Goal: Task Accomplishment & Management: Manage account settings

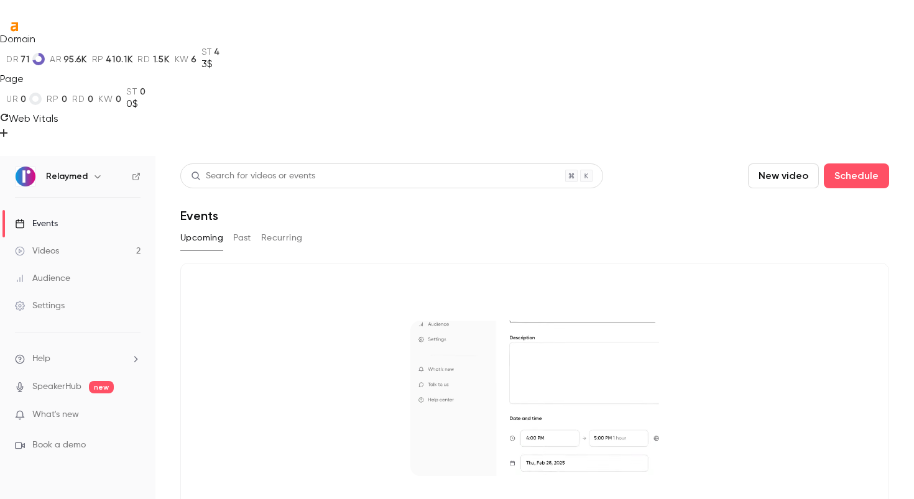
click at [98, 238] on link "Videos 2" at bounding box center [77, 251] width 155 height 27
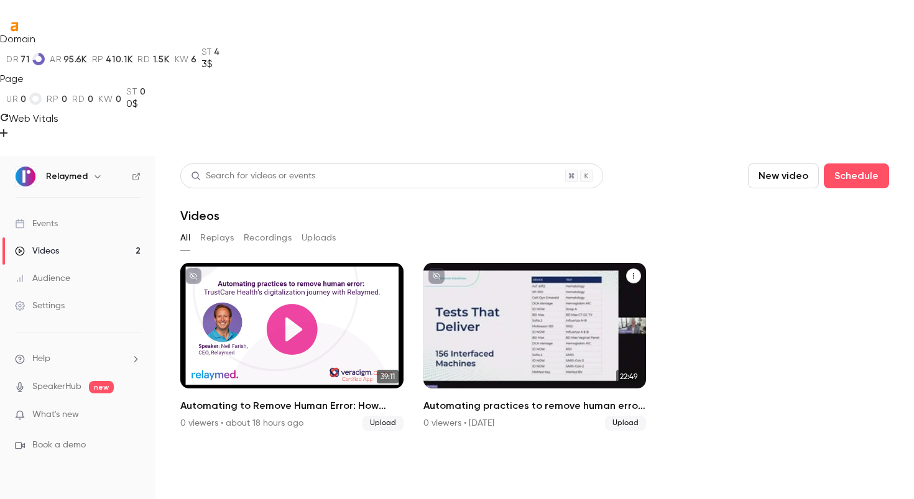
click at [591, 263] on div "Automating practices to remove human error: TrustCare Health’s digitalization j…" at bounding box center [534, 326] width 223 height 126
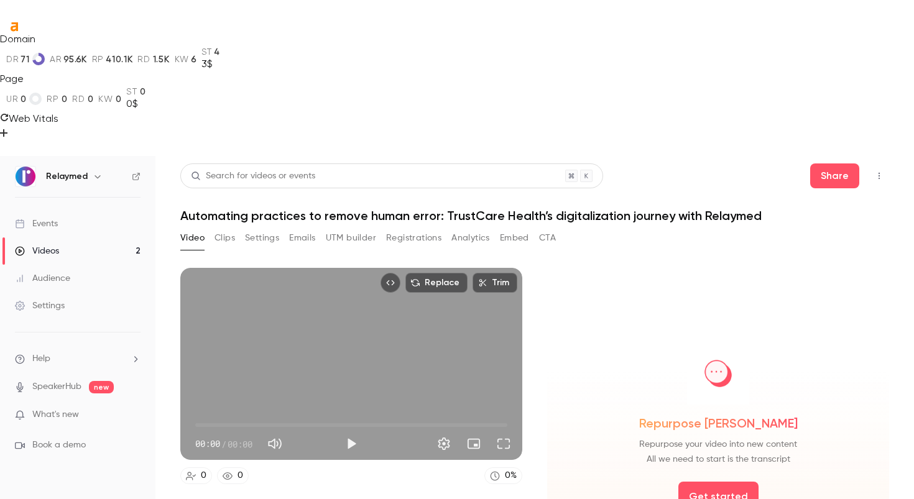
click at [887, 166] on button "Top Bar Actions" at bounding box center [879, 176] width 20 height 20
click at [840, 77] on div "Publish on Channel" at bounding box center [831, 74] width 97 height 12
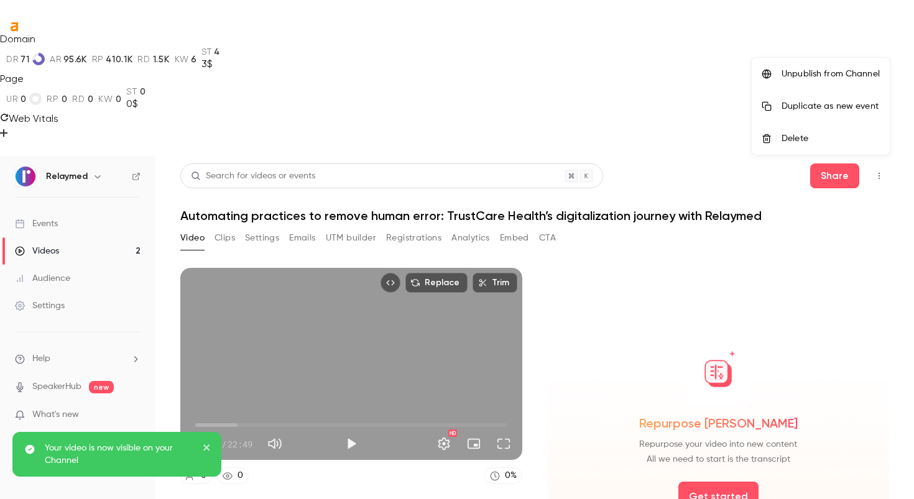
click at [135, 42] on div at bounding box center [457, 249] width 914 height 499
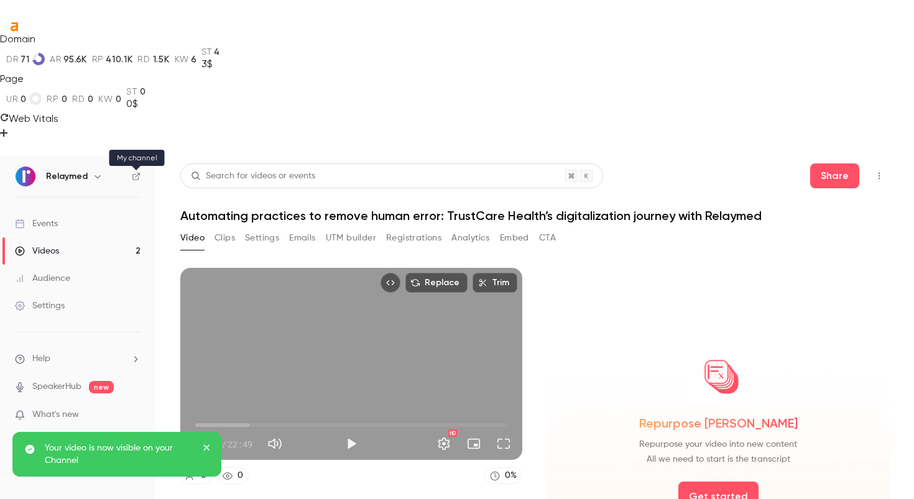
click at [136, 172] on icon at bounding box center [136, 176] width 9 height 9
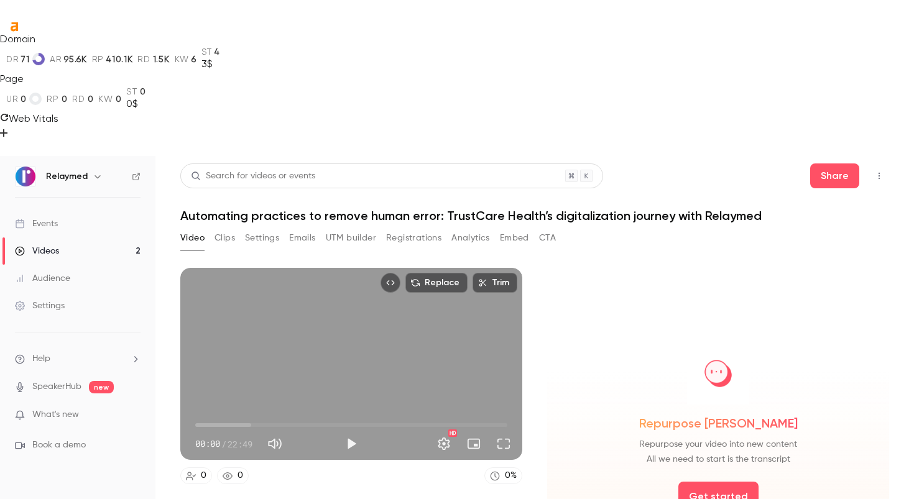
click at [136, 172] on icon at bounding box center [136, 176] width 9 height 9
click at [213, 228] on div "Video Clips Settings Emails UTM builder Registrations Analytics Embed CTA" at bounding box center [368, 238] width 376 height 20
click at [228, 228] on button "Clips" at bounding box center [225, 238] width 21 height 20
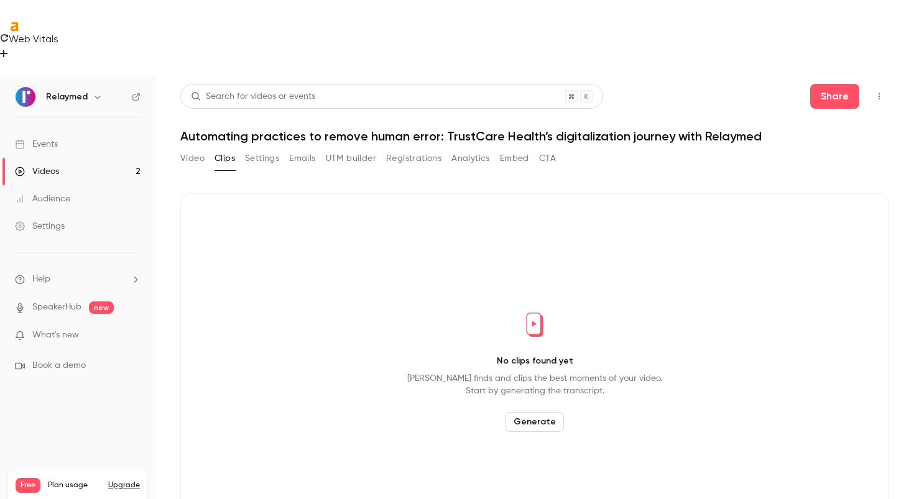
click at [252, 149] on button "Settings" at bounding box center [262, 159] width 34 height 20
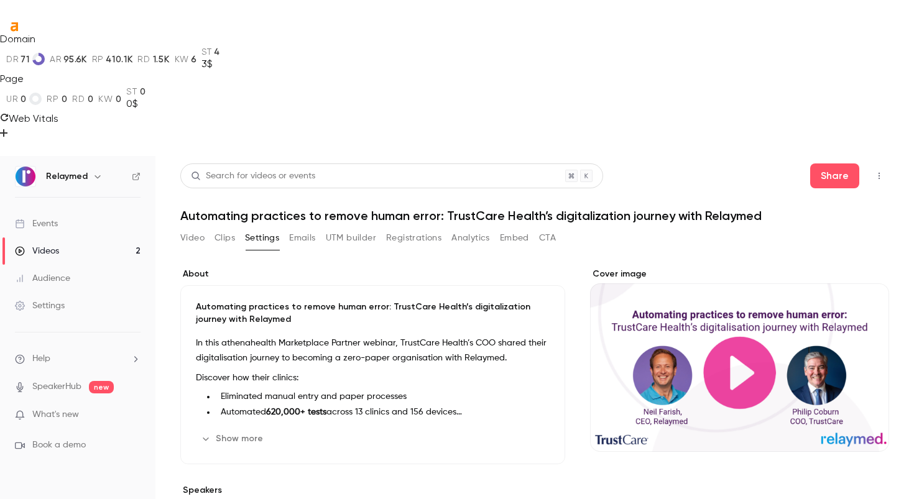
click at [476, 406] on li "Automated 620,000+ tests across 13 clinics and 156 devices" at bounding box center [383, 412] width 334 height 13
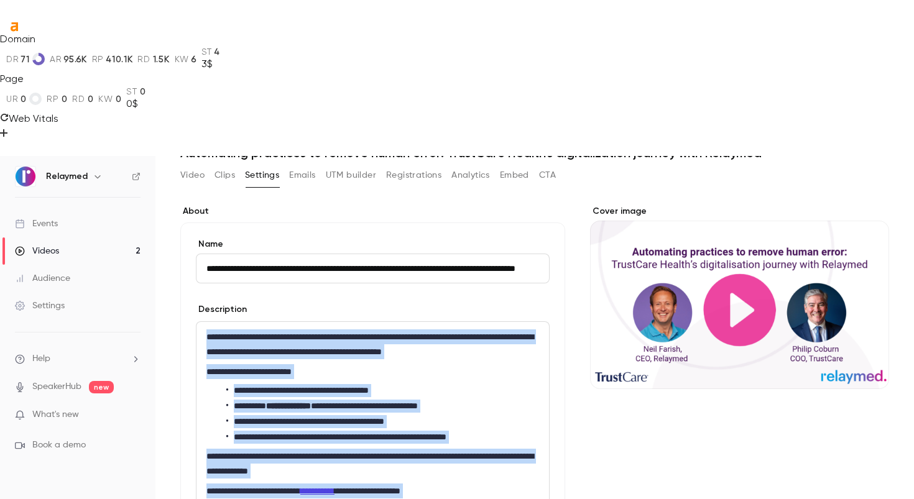
drag, startPoint x: 484, startPoint y: 377, endPoint x: 169, endPoint y: 172, distance: 376.1
click at [169, 172] on main "**********" at bounding box center [534, 405] width 759 height 499
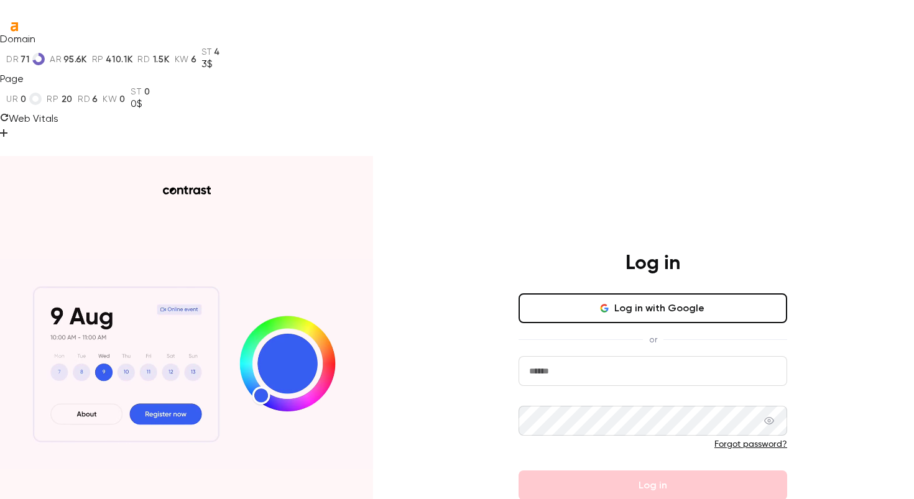
click at [598, 356] on input "email" at bounding box center [653, 371] width 269 height 30
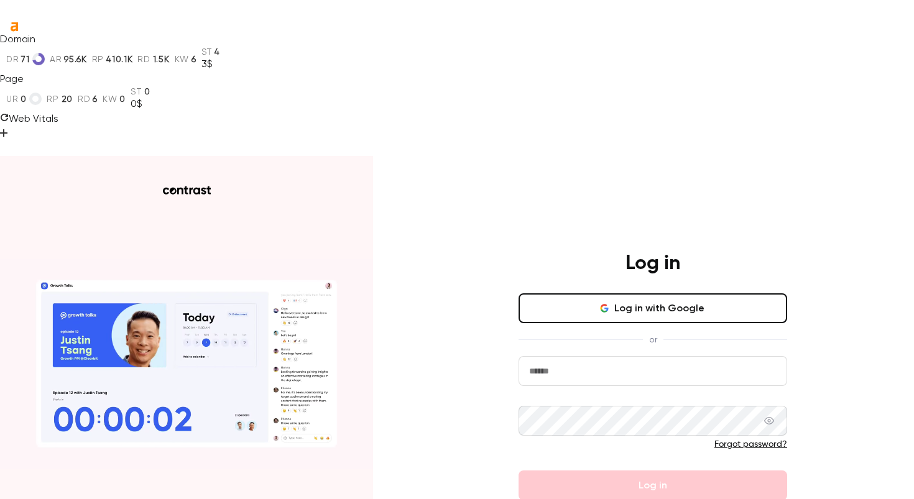
type input "**********"
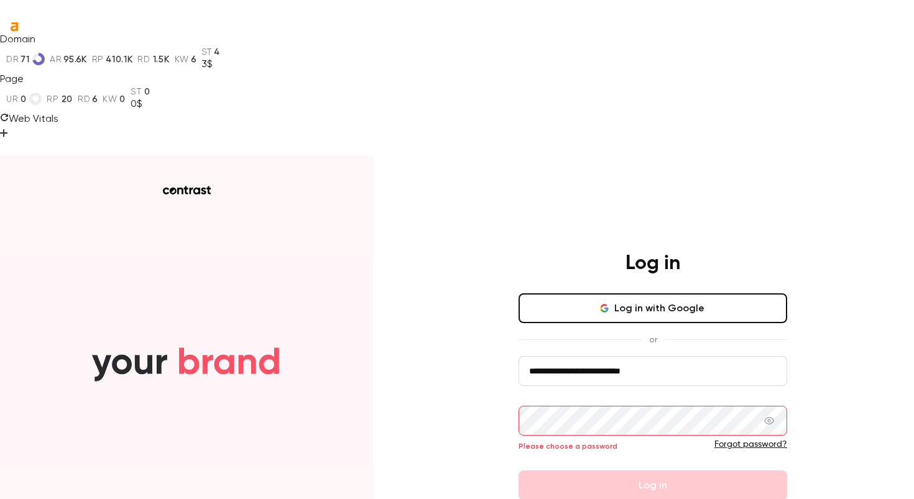
click at [682, 293] on button "Log in with Google" at bounding box center [653, 308] width 269 height 30
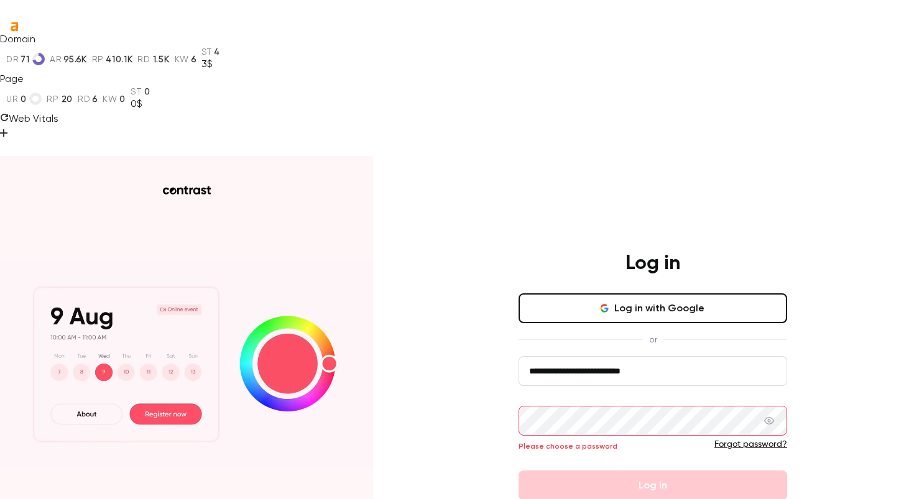
click at [9, 143] on icon at bounding box center [4, 147] width 9 height 9
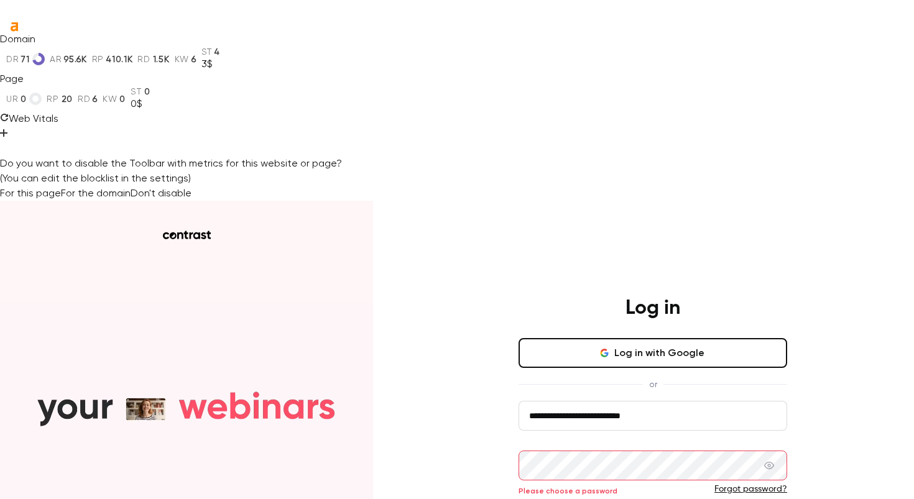
click at [131, 186] on button "For the domain" at bounding box center [96, 193] width 70 height 15
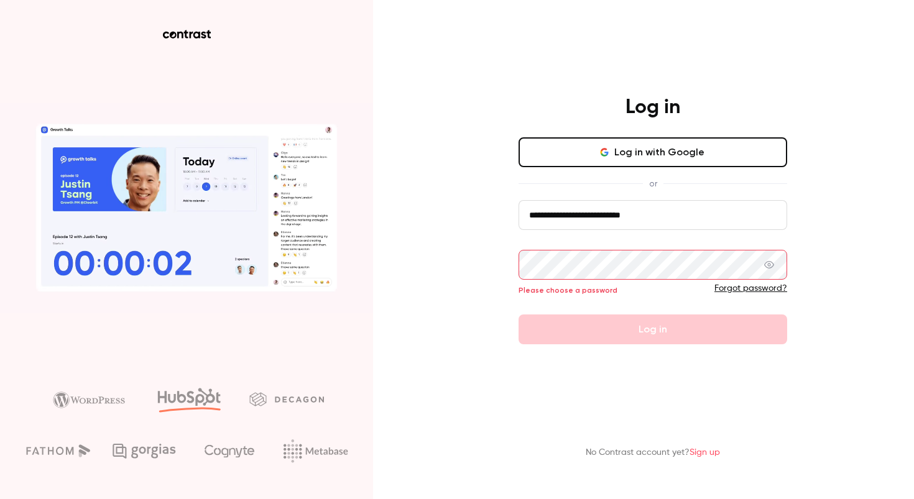
click at [722, 132] on div "**********" at bounding box center [652, 219] width 323 height 249
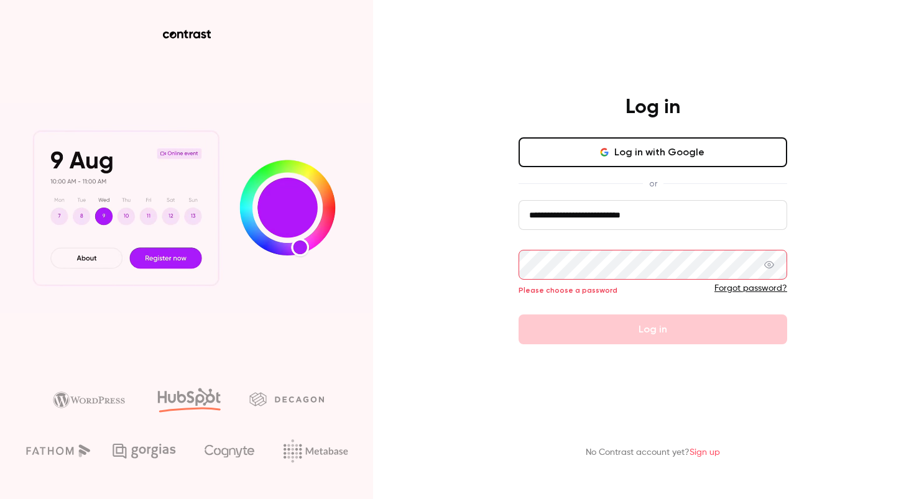
click at [719, 154] on button "Log in with Google" at bounding box center [653, 152] width 269 height 30
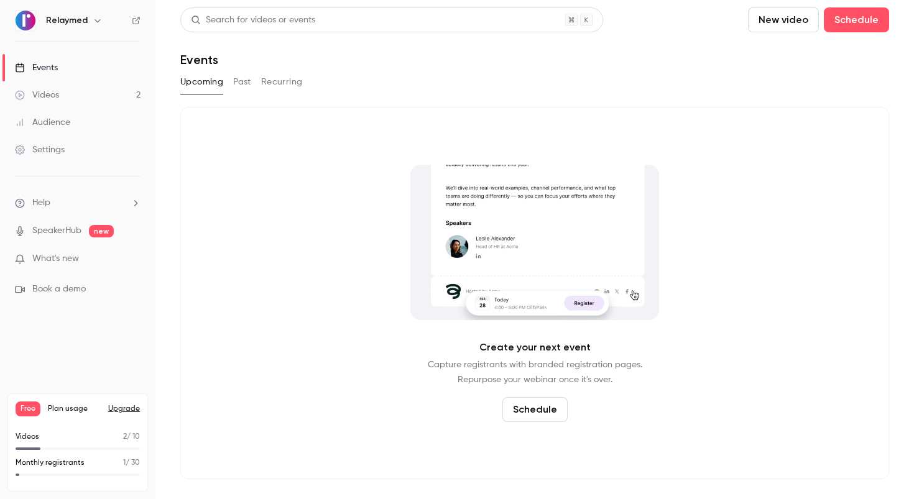
click at [90, 102] on link "Videos 2" at bounding box center [77, 94] width 155 height 27
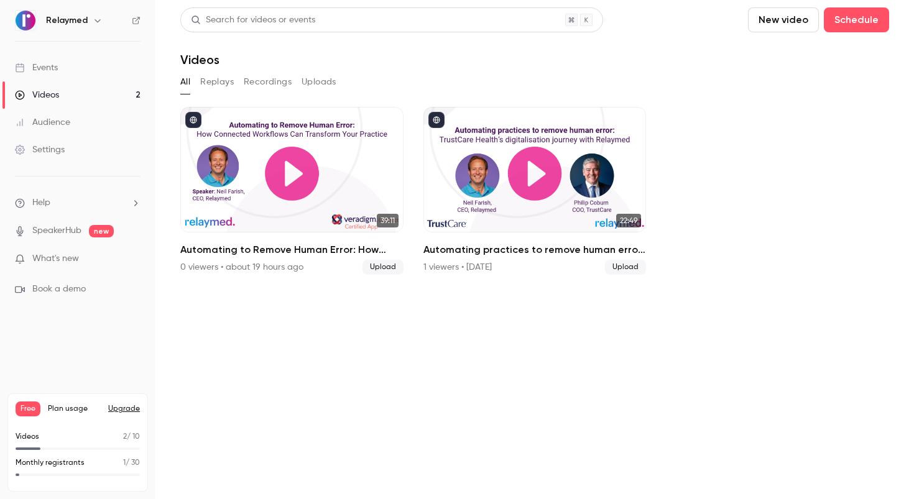
click at [64, 158] on link "Settings" at bounding box center [77, 149] width 155 height 27
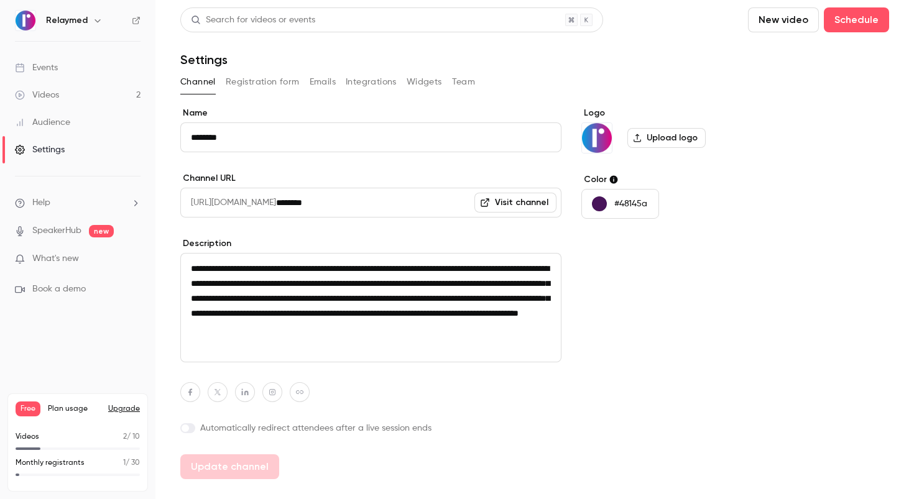
click at [277, 93] on div "Channel Registration form Emails Integrations Widgets Team" at bounding box center [534, 84] width 709 height 25
click at [279, 85] on button "Registration form" at bounding box center [263, 82] width 74 height 20
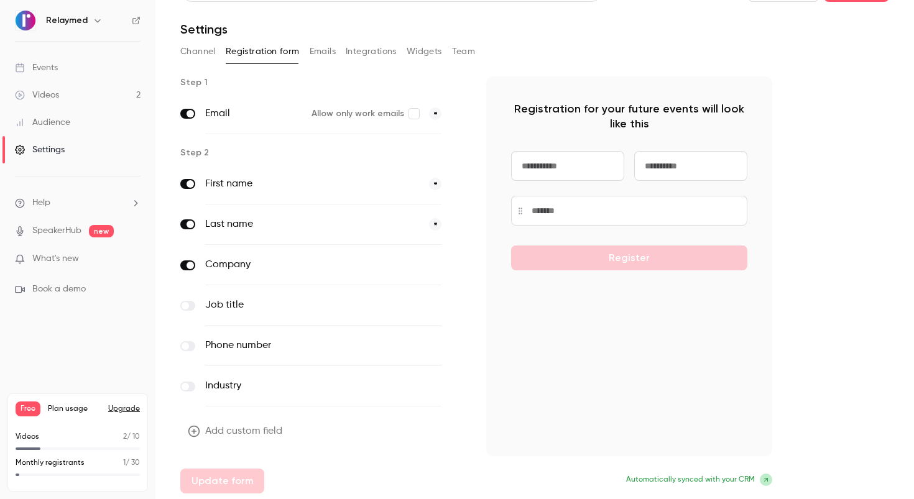
scroll to position [32, 0]
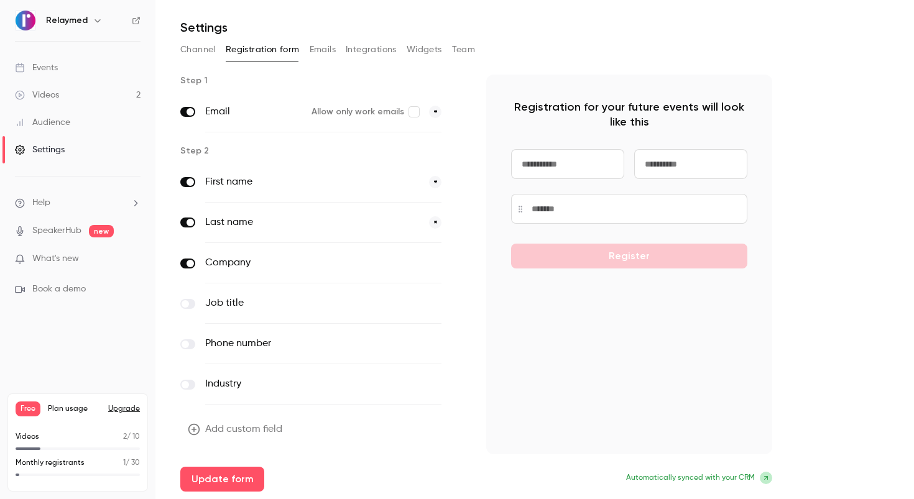
click at [57, 149] on div "Settings" at bounding box center [40, 150] width 50 height 12
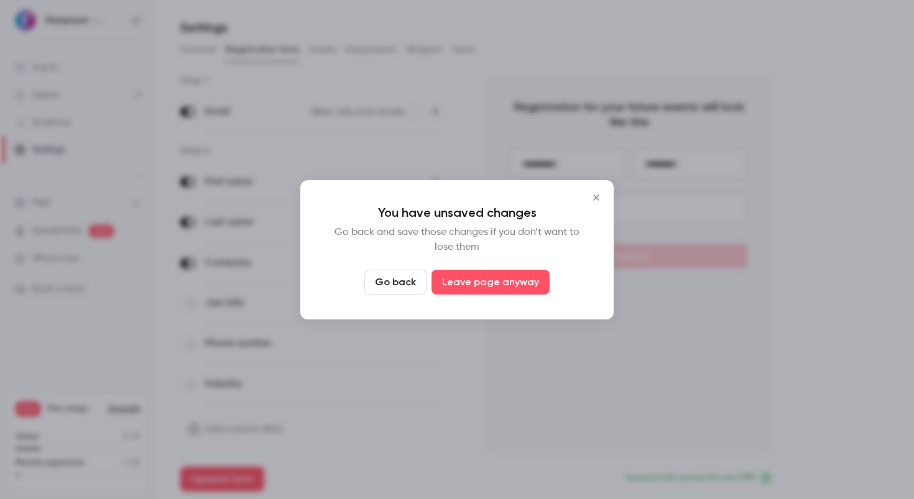
drag, startPoint x: 412, startPoint y: 278, endPoint x: 456, endPoint y: 266, distance: 45.1
click at [412, 277] on button "Go back" at bounding box center [395, 282] width 62 height 25
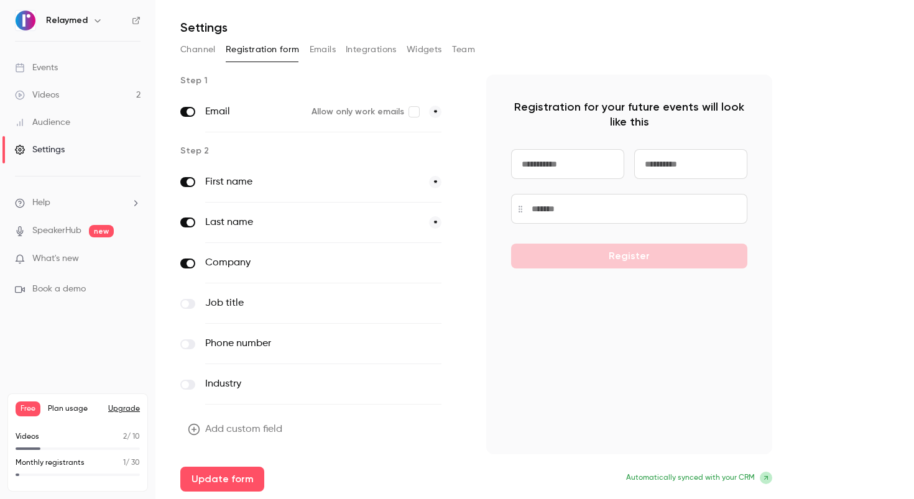
click at [236, 475] on button "Update form" at bounding box center [222, 479] width 84 height 25
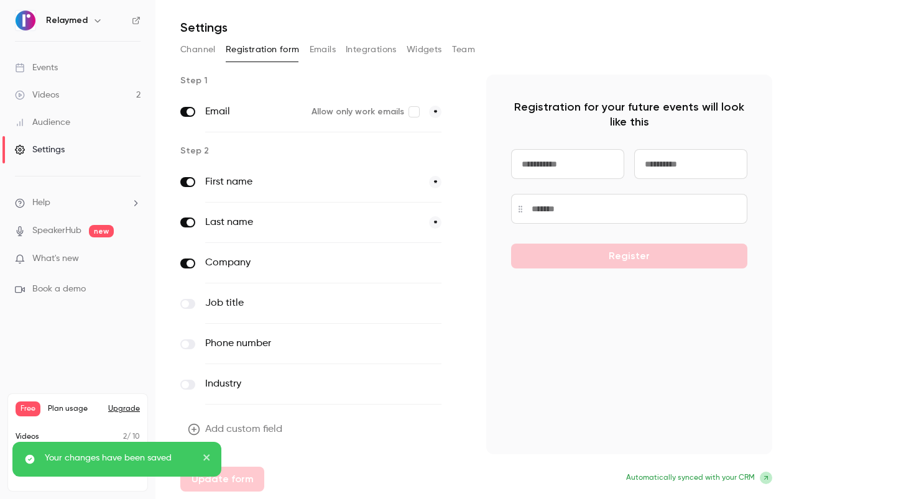
click at [68, 232] on link "SpeakerHub" at bounding box center [56, 230] width 49 height 13
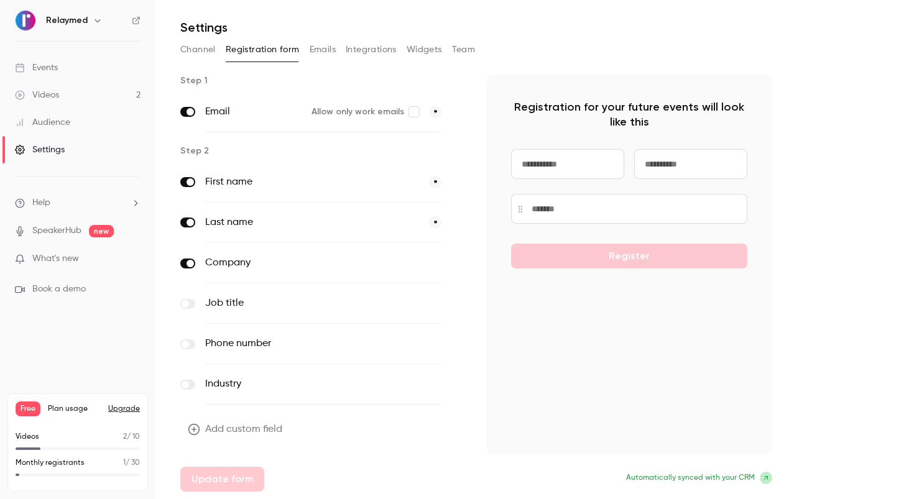
click at [60, 95] on link "Videos 2" at bounding box center [77, 94] width 155 height 27
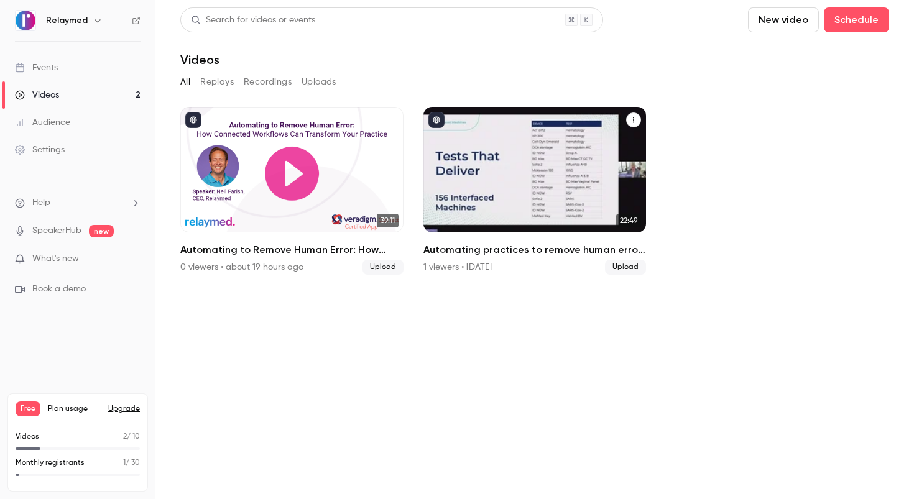
click at [453, 172] on div "Automating practices to remove human error: TrustCare Health’s digitalization j…" at bounding box center [534, 170] width 223 height 126
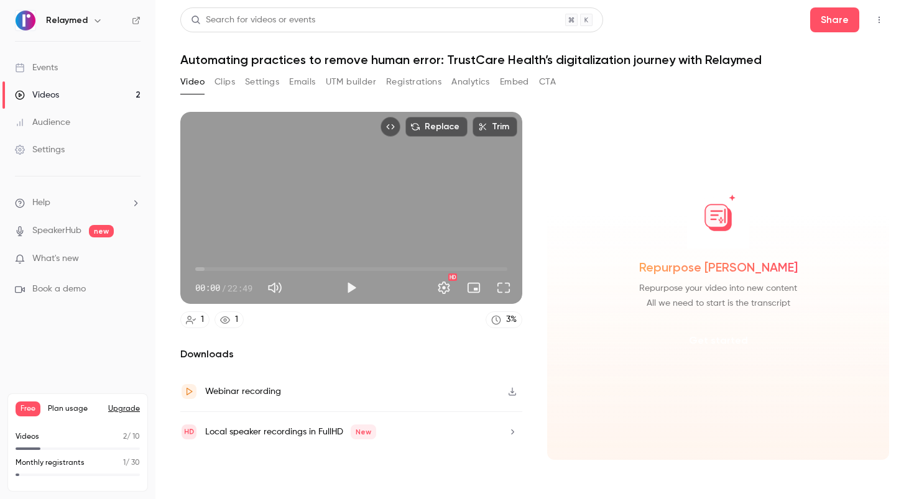
click at [720, 343] on button "Get started" at bounding box center [718, 341] width 80 height 30
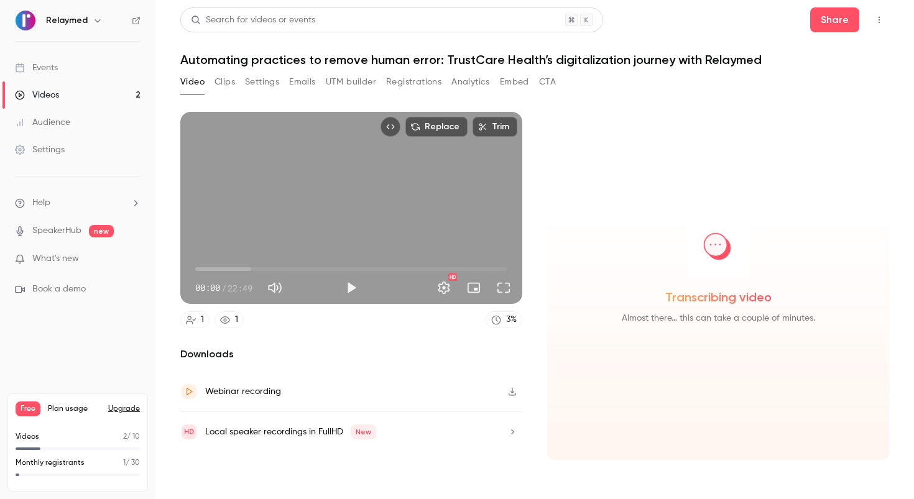
click at [307, 81] on button "Emails" at bounding box center [302, 82] width 26 height 20
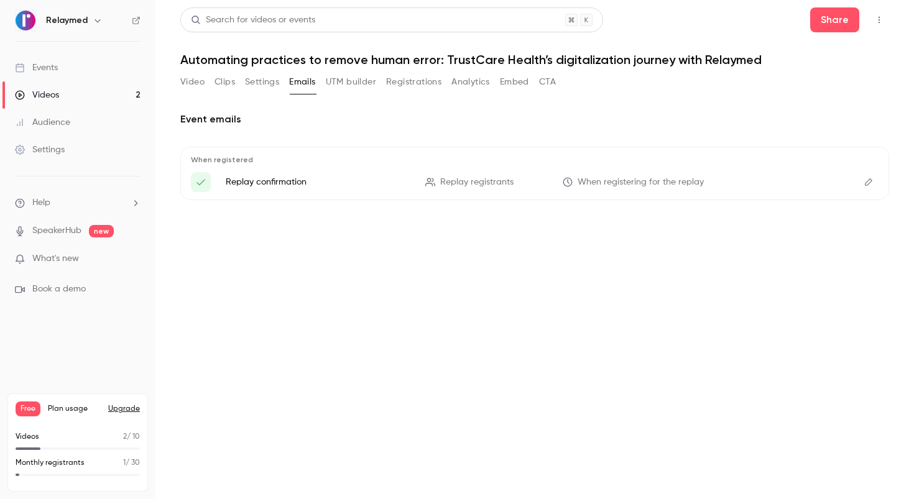
click at [291, 175] on li "Replay confirmation Replay registrants When registering for the replay" at bounding box center [535, 182] width 688 height 20
click at [292, 187] on p "Replay confirmation" at bounding box center [318, 182] width 185 height 12
click at [748, 192] on div "When registered Replay confirmation Replay registrants When registering for the…" at bounding box center [534, 173] width 709 height 53
click at [872, 184] on icon "Edit" at bounding box center [869, 182] width 10 height 9
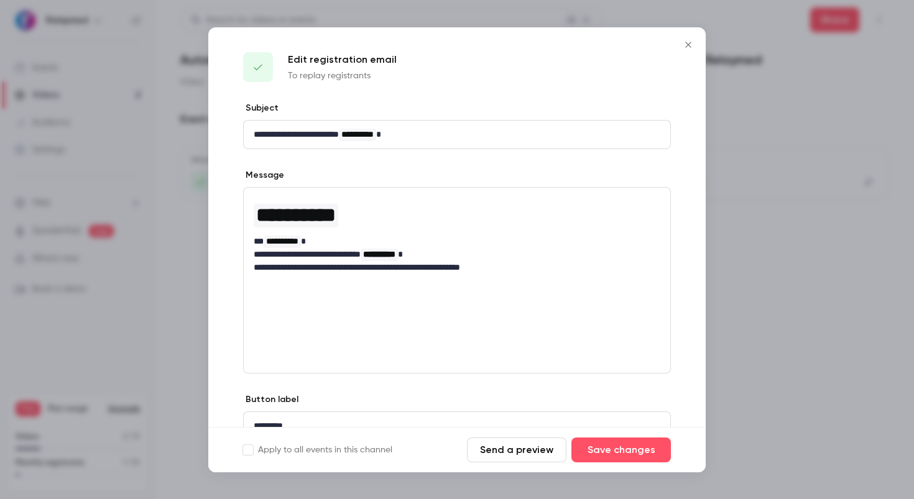
click at [688, 41] on icon "Close" at bounding box center [688, 45] width 15 height 10
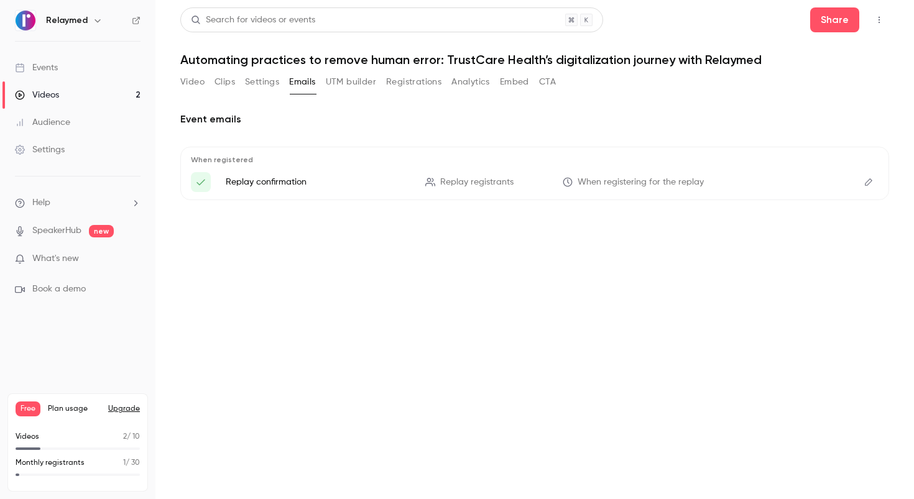
click at [356, 85] on button "UTM builder" at bounding box center [351, 82] width 50 height 20
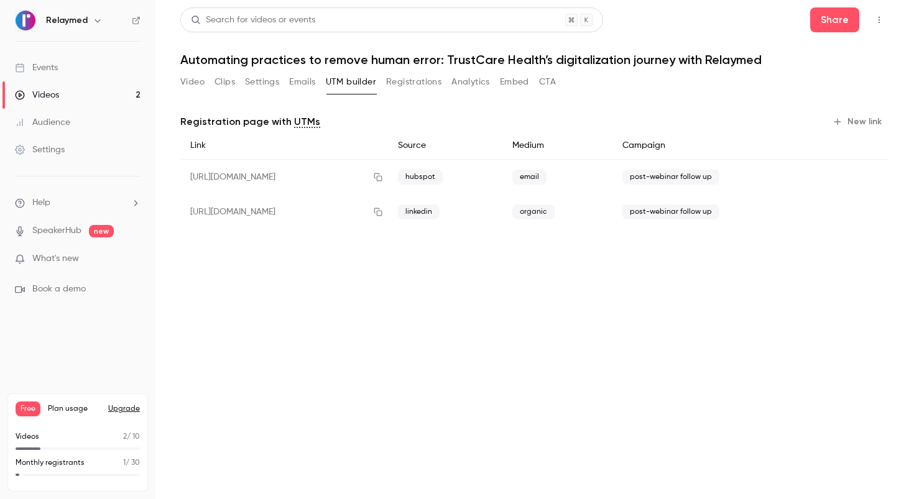
click at [443, 177] on span "hubspot" at bounding box center [420, 177] width 45 height 15
click at [440, 213] on span "linkedin" at bounding box center [419, 212] width 42 height 15
click at [294, 124] on link "UTMs" at bounding box center [307, 121] width 26 height 15
click at [584, 219] on div "organic" at bounding box center [557, 212] width 110 height 35
click at [383, 210] on div "[URL][DOMAIN_NAME]" at bounding box center [284, 212] width 208 height 35
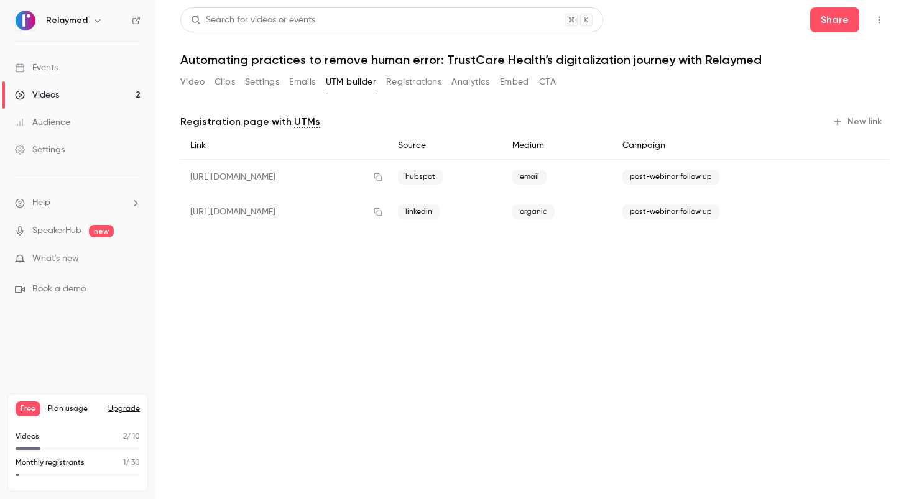
click at [558, 81] on div "Video Clips Settings Emails UTM builder Registrations Analytics Embed CTA" at bounding box center [534, 84] width 709 height 25
click at [552, 84] on button "CTA" at bounding box center [547, 82] width 17 height 20
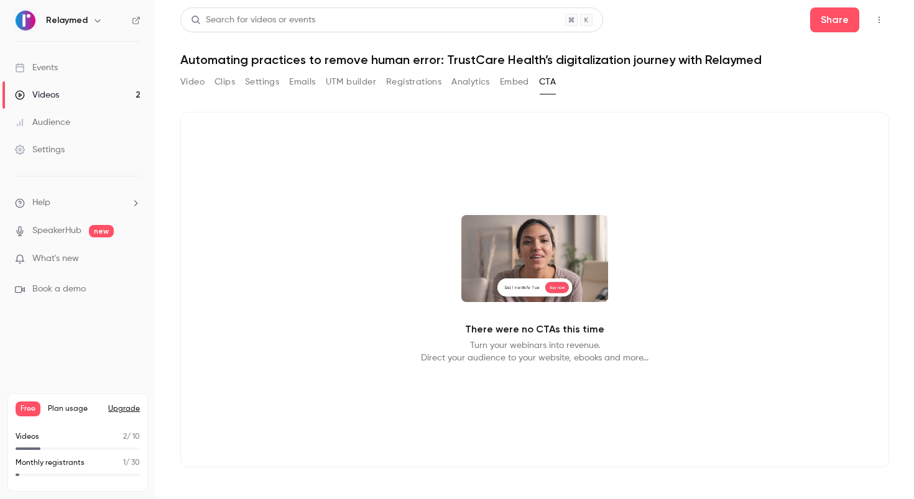
click at [533, 289] on video at bounding box center [534, 258] width 147 height 87
click at [539, 274] on video at bounding box center [534, 258] width 147 height 87
click at [510, 299] on video at bounding box center [534, 258] width 147 height 87
click at [512, 85] on button "Embed" at bounding box center [514, 82] width 29 height 20
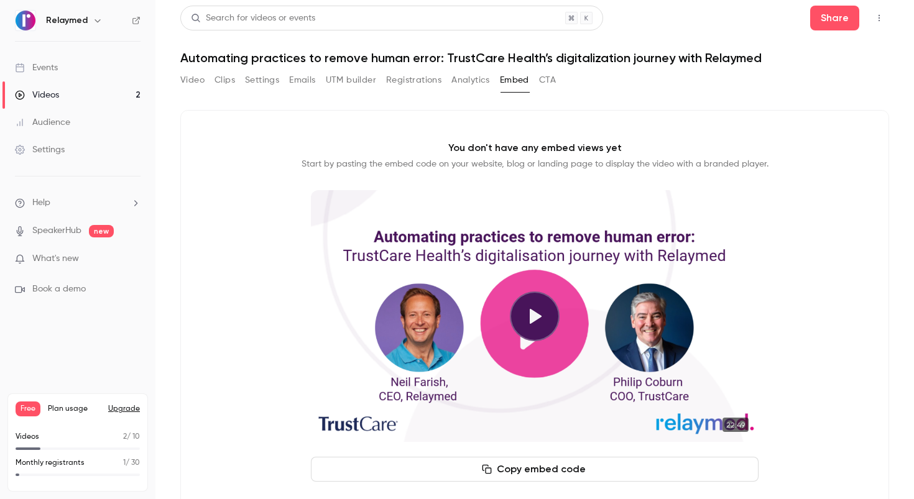
scroll to position [2, 0]
click at [461, 83] on button "Analytics" at bounding box center [470, 80] width 39 height 20
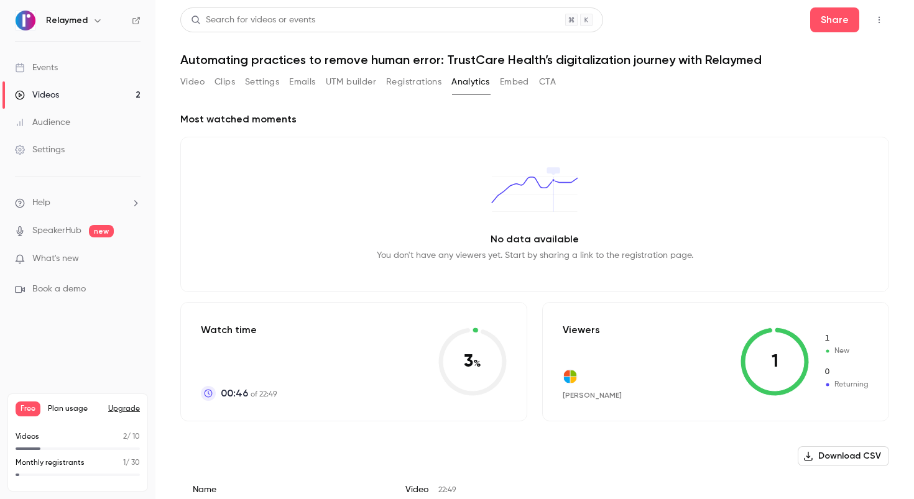
click at [412, 80] on button "Registrations" at bounding box center [413, 82] width 55 height 20
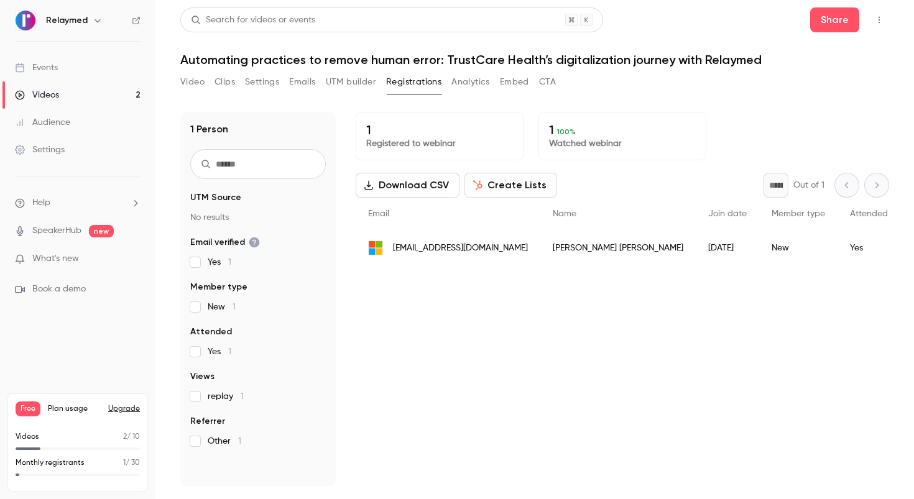
click at [298, 87] on button "Emails" at bounding box center [302, 82] width 26 height 20
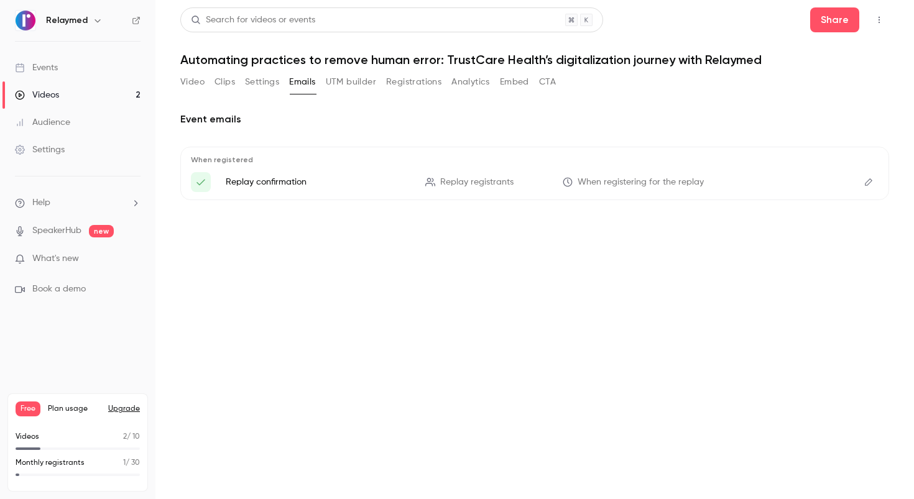
click at [242, 85] on div "Video Clips Settings Emails UTM builder Registrations Analytics Embed CTA" at bounding box center [368, 82] width 376 height 20
click at [254, 86] on button "Settings" at bounding box center [262, 82] width 34 height 20
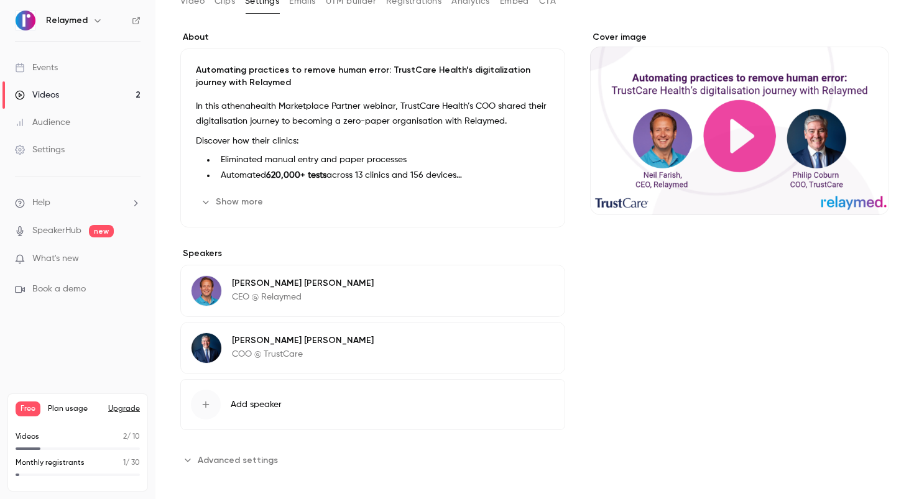
scroll to position [81, 0]
click at [255, 461] on span "Advanced settings" at bounding box center [238, 459] width 80 height 13
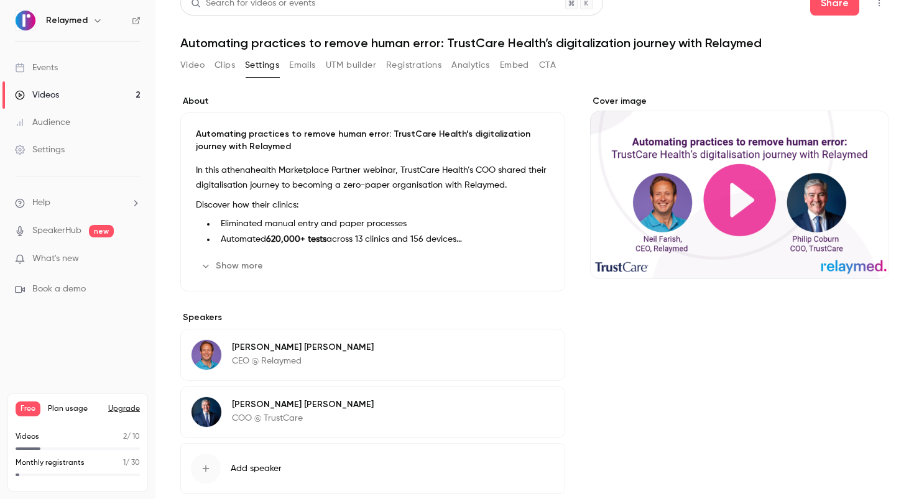
scroll to position [0, 0]
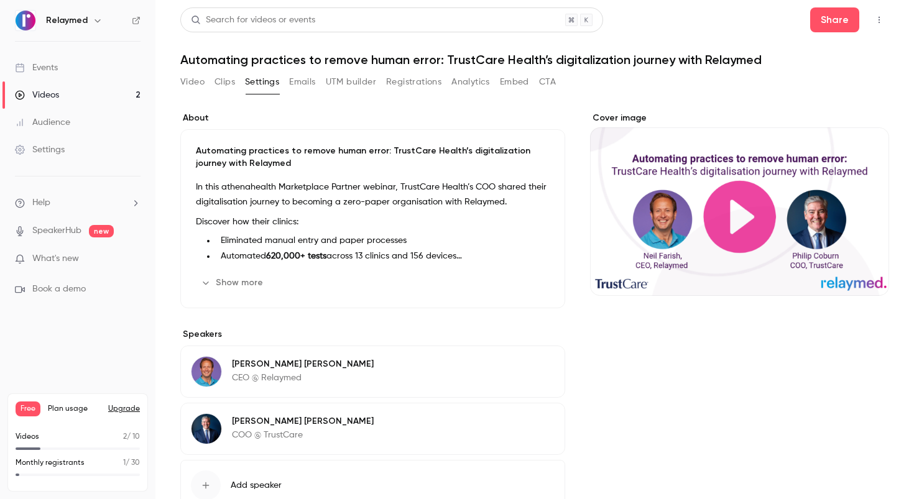
click at [185, 85] on button "Video" at bounding box center [192, 82] width 24 height 20
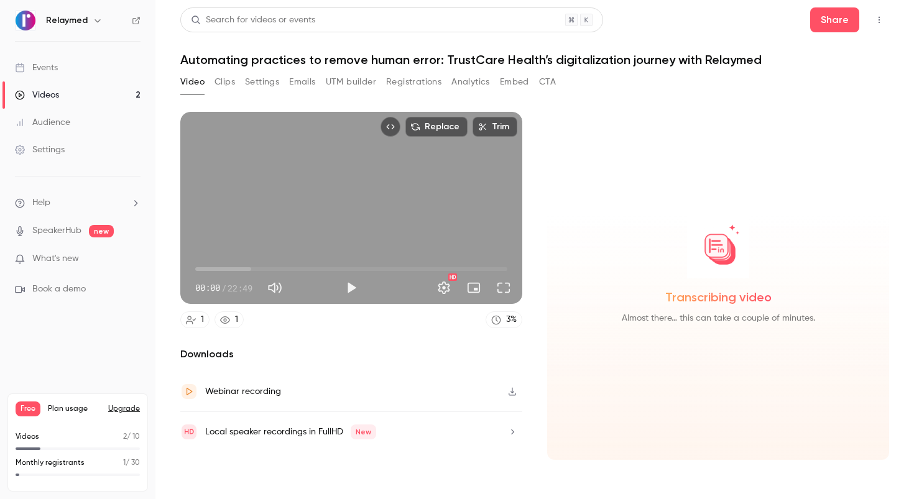
click at [387, 218] on div "Replace Trim 00:00 00:00 / 22:49 HD" at bounding box center [351, 208] width 342 height 192
click at [354, 269] on div "Pause" at bounding box center [352, 262] width 37 height 15
click at [368, 265] on div "Pause" at bounding box center [352, 262] width 37 height 15
click at [237, 270] on span "03:02" at bounding box center [351, 269] width 312 height 20
click at [440, 270] on span "03:03" at bounding box center [351, 269] width 312 height 20
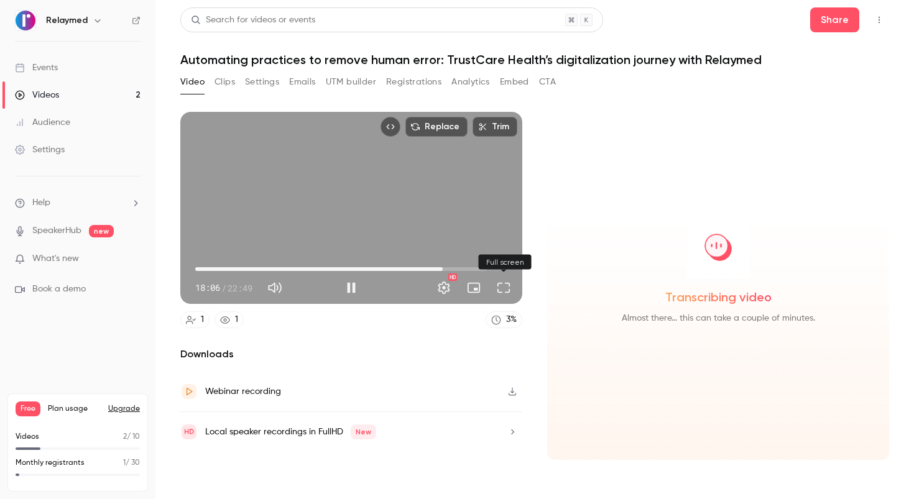
click at [510, 289] on button "Full screen" at bounding box center [503, 287] width 25 height 25
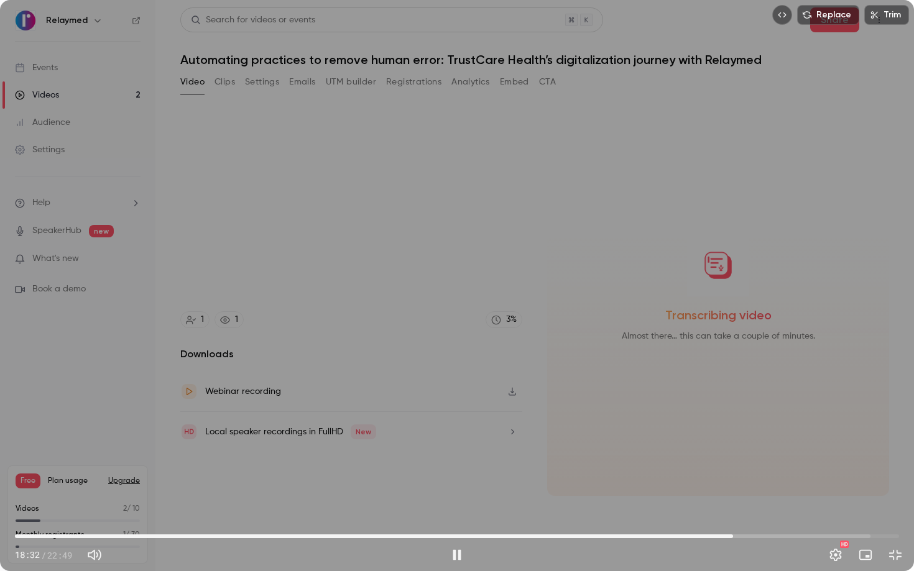
click at [733, 499] on span "18:32" at bounding box center [457, 537] width 884 height 20
click at [753, 499] on span "18:32" at bounding box center [457, 537] width 884 height 20
click at [798, 499] on span "20:13" at bounding box center [457, 537] width 884 height 20
click at [826, 499] on span "20:56" at bounding box center [457, 537] width 884 height 20
click at [854, 499] on span "20:57" at bounding box center [457, 537] width 884 height 20
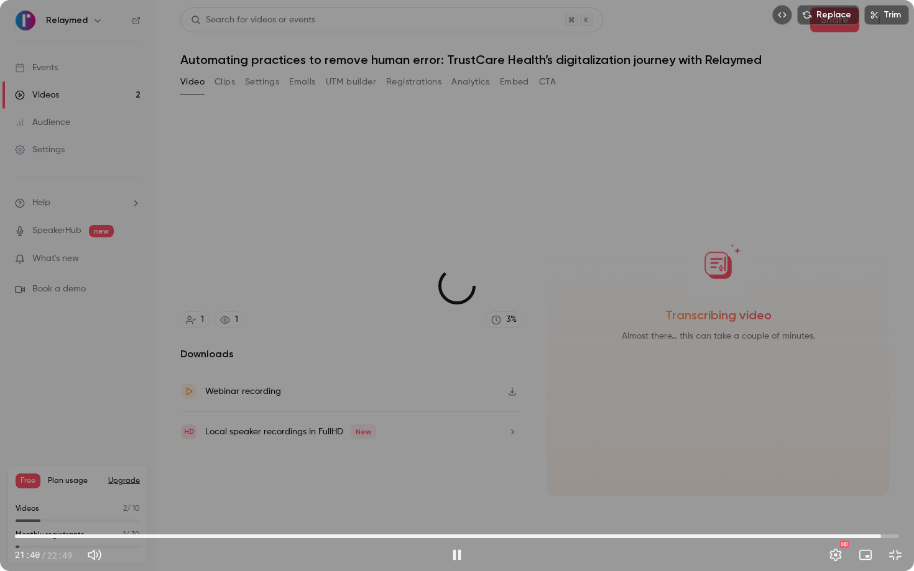
click at [881, 499] on span "22:21" at bounding box center [457, 537] width 884 height 20
click at [784, 499] on span "19:51" at bounding box center [457, 537] width 884 height 20
drag, startPoint x: 696, startPoint y: 534, endPoint x: 674, endPoint y: 535, distance: 22.4
click at [696, 499] on span "17:34" at bounding box center [457, 537] width 884 height 20
drag, startPoint x: 629, startPoint y: 532, endPoint x: 609, endPoint y: 532, distance: 19.3
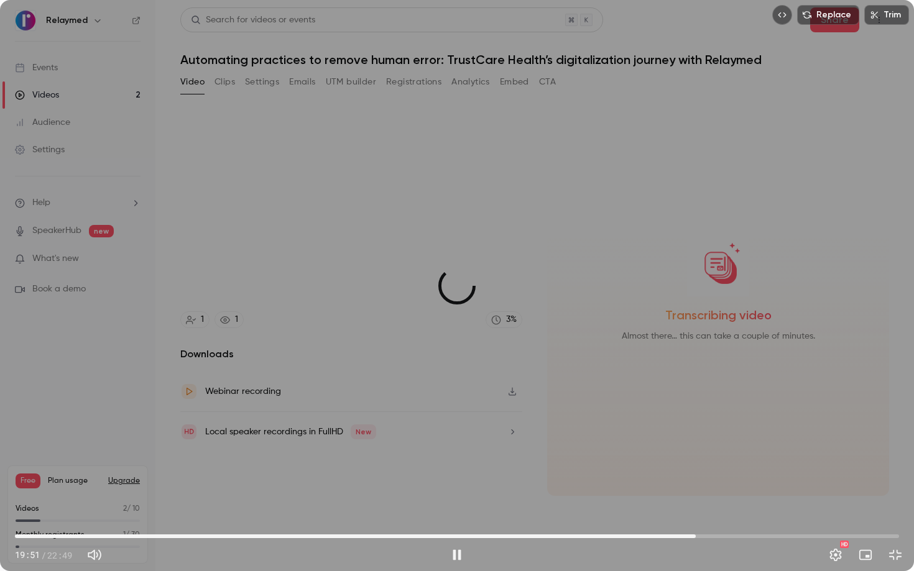
click at [627, 499] on span "17:34" at bounding box center [457, 537] width 884 height 20
click at [557, 499] on span "15:48" at bounding box center [457, 537] width 884 height 20
click at [486, 499] on span "12:09" at bounding box center [457, 537] width 884 height 20
click at [408, 499] on span "10:08" at bounding box center [457, 537] width 884 height 20
click at [844, 293] on div "Replace Trim 10:09 10:09 / 22:49 HD" at bounding box center [457, 285] width 914 height 571
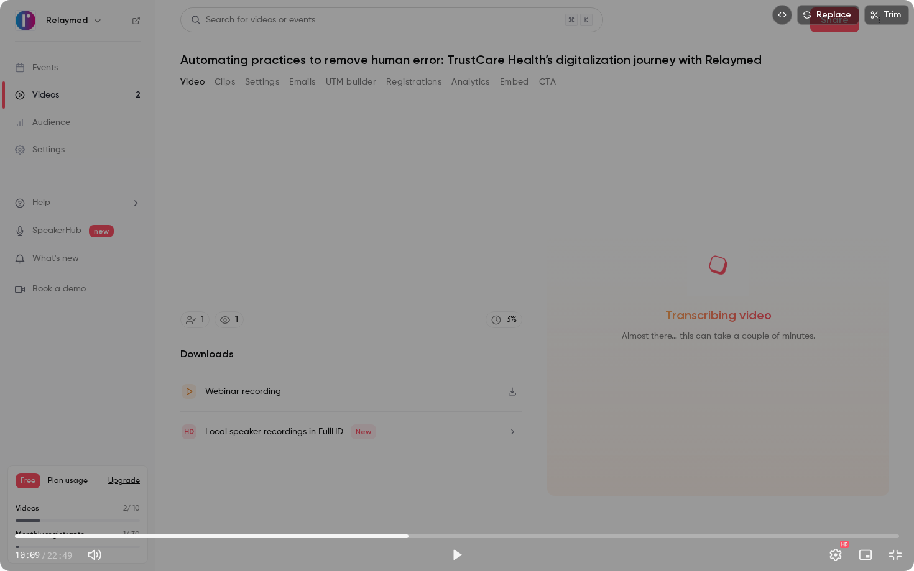
click at [150, 499] on span "10:09" at bounding box center [457, 537] width 884 height 20
click at [76, 499] on span "03:29" at bounding box center [457, 537] width 884 height 20
click at [37, 499] on span "01:35" at bounding box center [457, 537] width 884 height 20
click at [45, 499] on span "00:47" at bounding box center [457, 537] width 884 height 20
click at [55, 499] on span "01:01" at bounding box center [457, 537] width 884 height 20
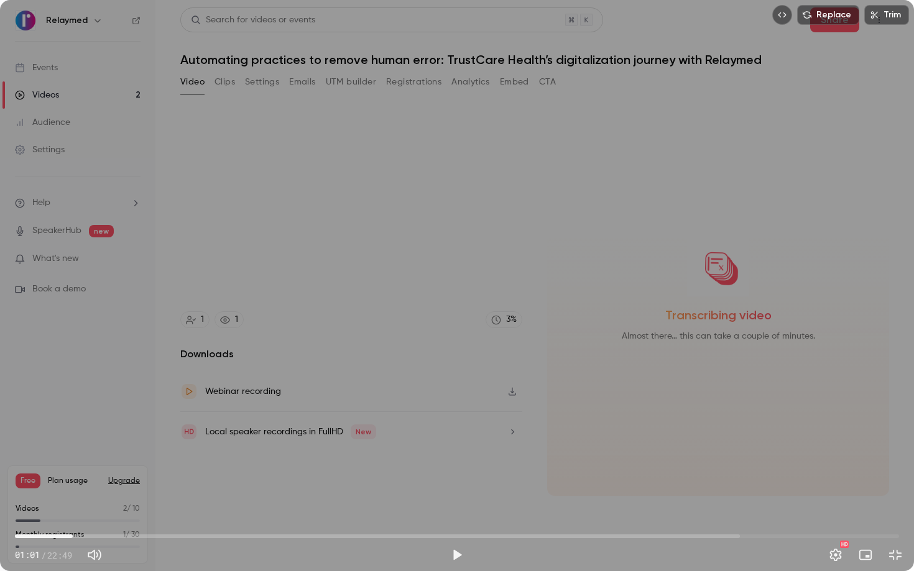
click at [73, 499] on span "01:29" at bounding box center [457, 537] width 884 height 20
click at [86, 499] on span "01:29" at bounding box center [457, 537] width 884 height 20
click at [97, 499] on span "02:07" at bounding box center [457, 537] width 884 height 20
click at [104, 499] on span "02:07" at bounding box center [457, 537] width 884 height 20
click at [111, 499] on span "02:17" at bounding box center [457, 537] width 884 height 20
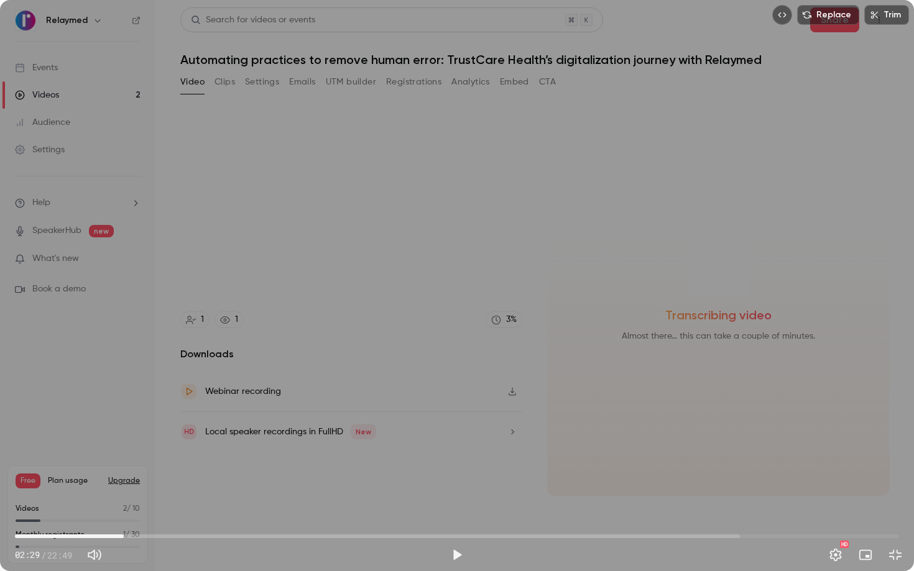
click at [124, 499] on span "02:48" at bounding box center [457, 537] width 884 height 20
click at [154, 499] on span "02:48" at bounding box center [457, 537] width 884 height 20
click at [180, 499] on span "04:15" at bounding box center [457, 537] width 884 height 20
click at [215, 499] on span "05:09" at bounding box center [457, 537] width 884 height 20
click at [230, 499] on span "05:33" at bounding box center [457, 537] width 884 height 20
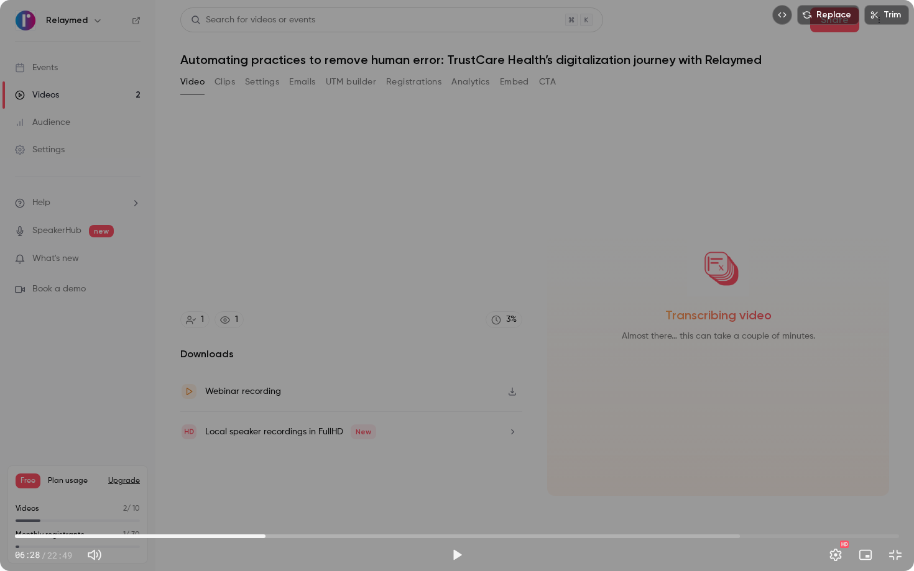
click at [265, 499] on span "06:28" at bounding box center [457, 537] width 884 height 20
click at [312, 499] on span "06:28" at bounding box center [457, 537] width 884 height 20
click at [318, 499] on span "07:49" at bounding box center [457, 537] width 884 height 20
type input "*****"
click at [346, 499] on span "07:49" at bounding box center [457, 537] width 884 height 20
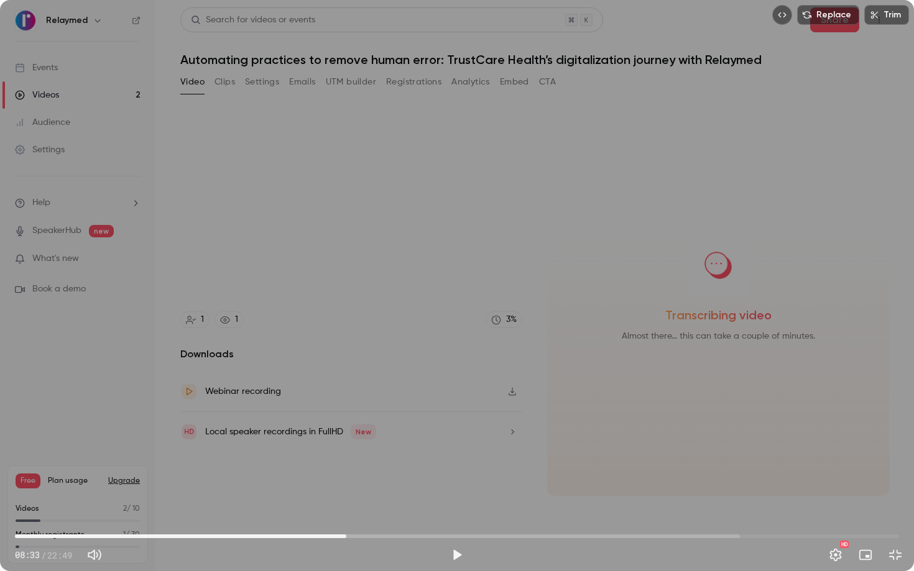
click at [839, 15] on button "Replace" at bounding box center [828, 15] width 62 height 20
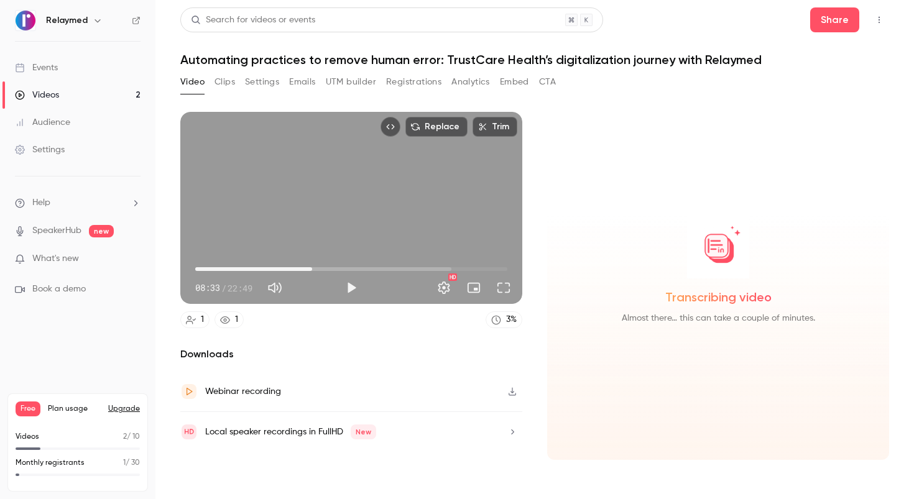
click at [221, 87] on button "Clips" at bounding box center [225, 82] width 21 height 20
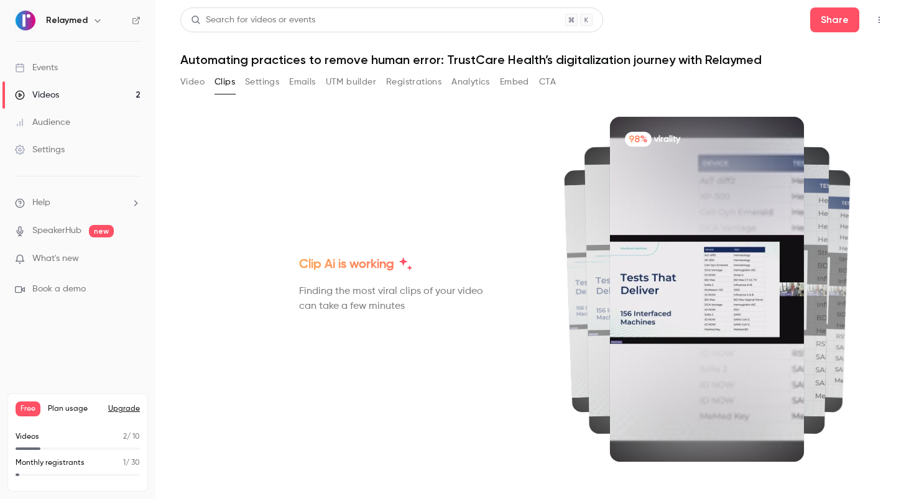
click at [286, 83] on div "Video Clips Settings Emails UTM builder Registrations Analytics Embed CTA" at bounding box center [368, 82] width 376 height 20
click at [277, 86] on button "Settings" at bounding box center [262, 82] width 34 height 20
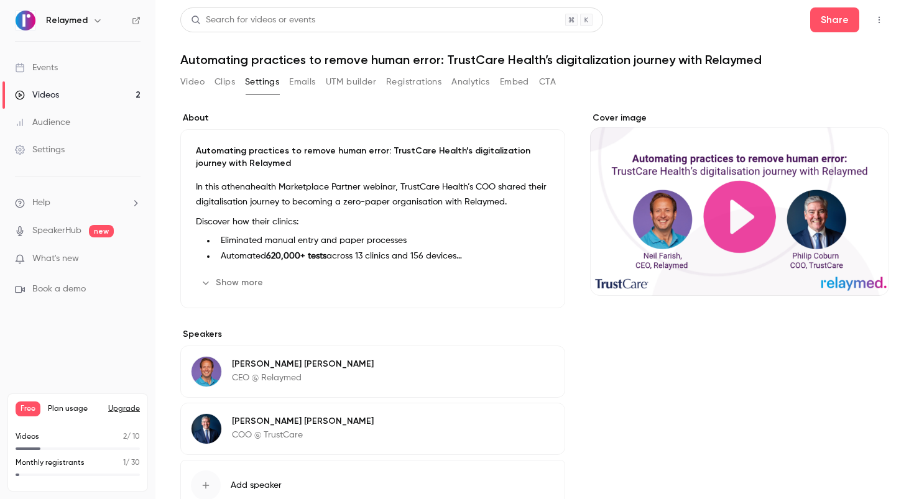
click at [308, 80] on button "Emails" at bounding box center [302, 82] width 26 height 20
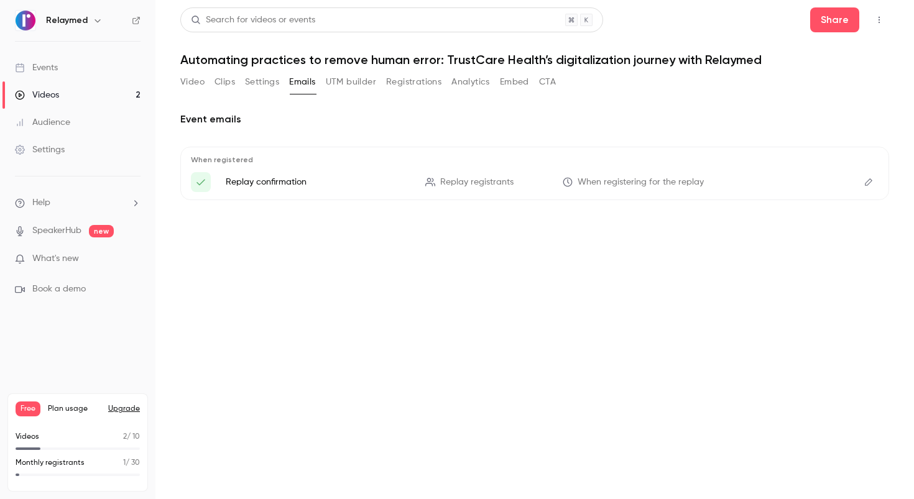
click at [346, 83] on button "UTM builder" at bounding box center [351, 82] width 50 height 20
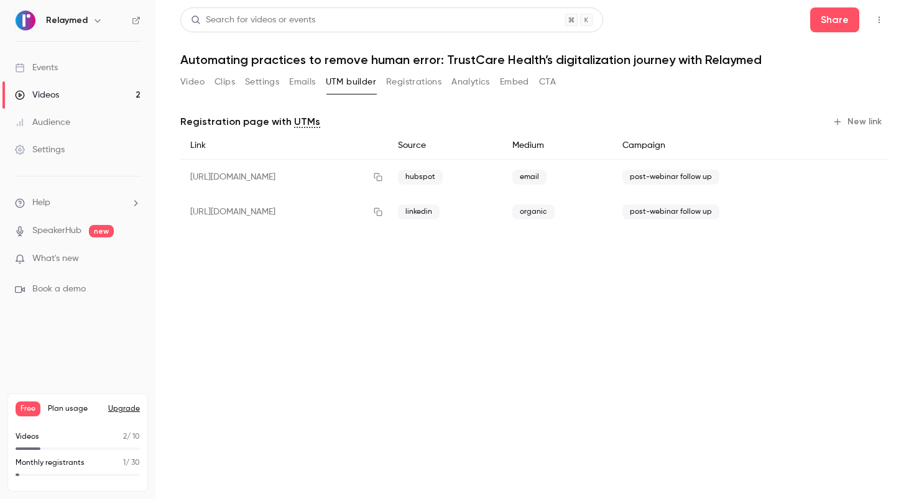
click at [370, 174] on div "[URL][DOMAIN_NAME]" at bounding box center [284, 177] width 208 height 35
click at [443, 176] on span "hubspot" at bounding box center [420, 177] width 45 height 15
click at [719, 179] on span "post-webinar follow up" at bounding box center [670, 177] width 97 height 15
click at [266, 85] on button "Settings" at bounding box center [262, 82] width 34 height 20
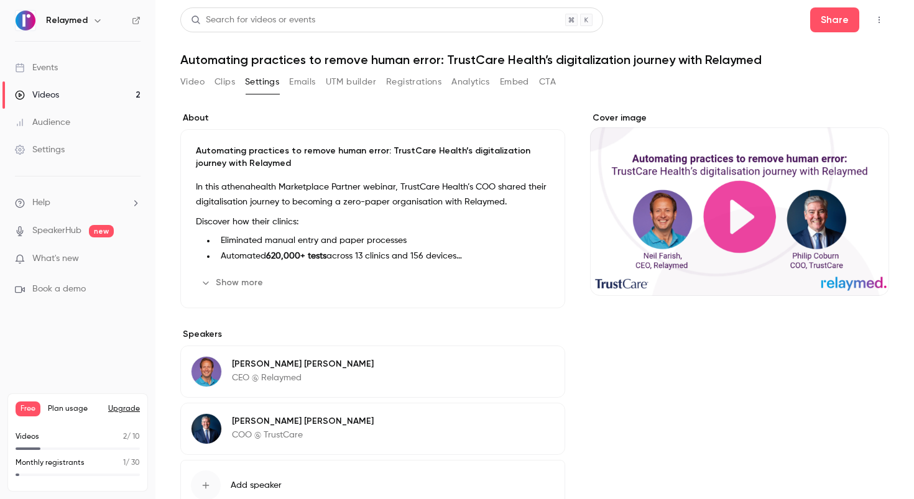
scroll to position [81, 0]
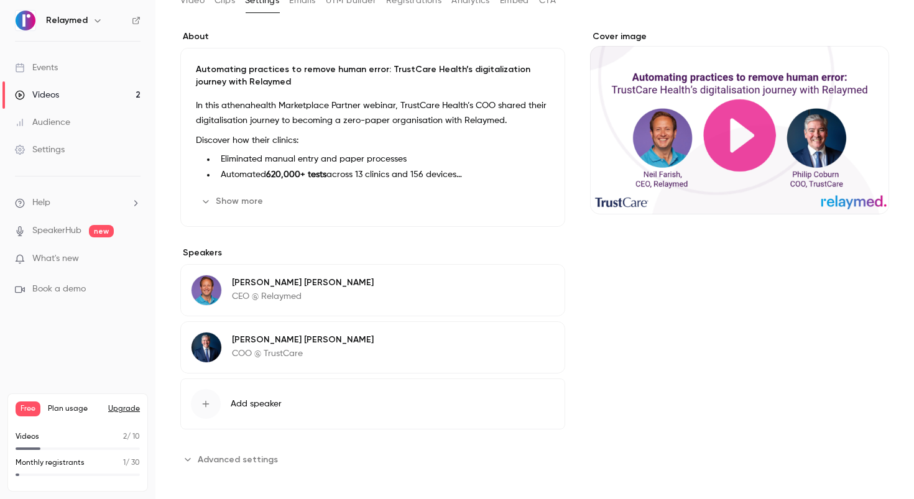
click at [254, 459] on span "Advanced settings" at bounding box center [238, 459] width 80 height 13
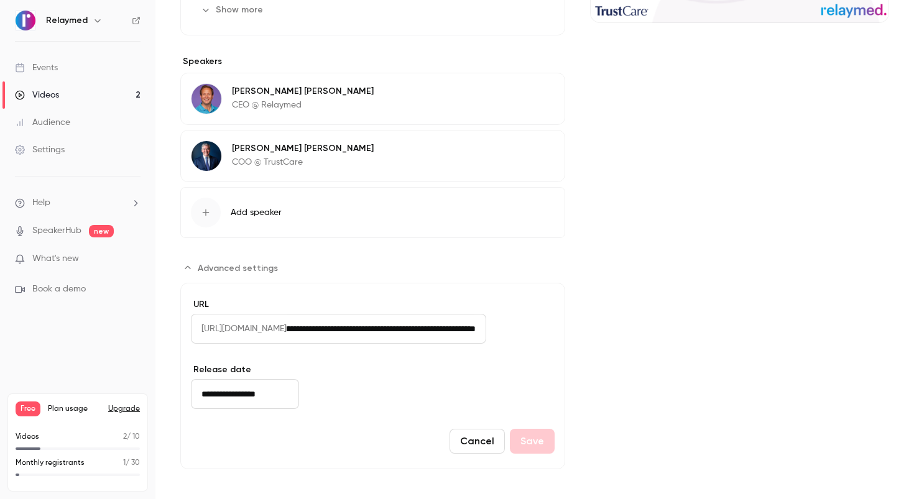
scroll to position [0, 479]
drag, startPoint x: 374, startPoint y: 326, endPoint x: 592, endPoint y: 328, distance: 218.2
click at [592, 328] on div "**********" at bounding box center [534, 154] width 709 height 630
click at [581, 358] on div "**********" at bounding box center [534, 154] width 709 height 630
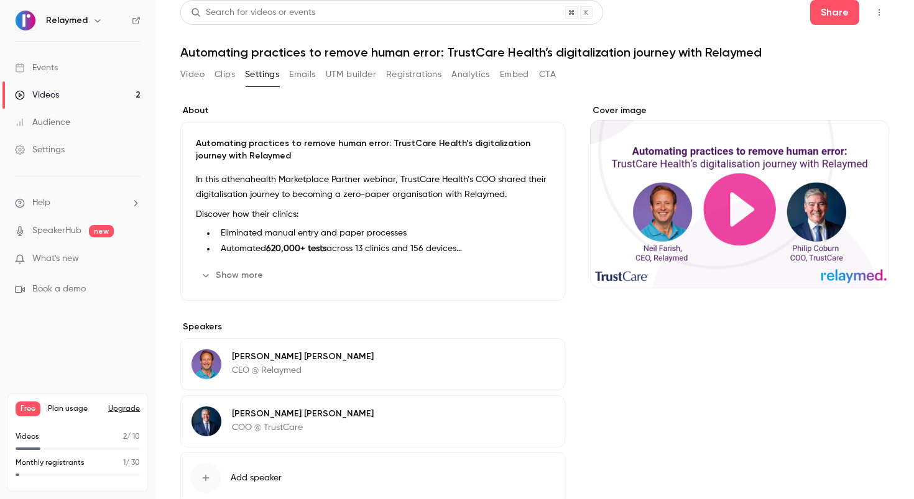
scroll to position [0, 0]
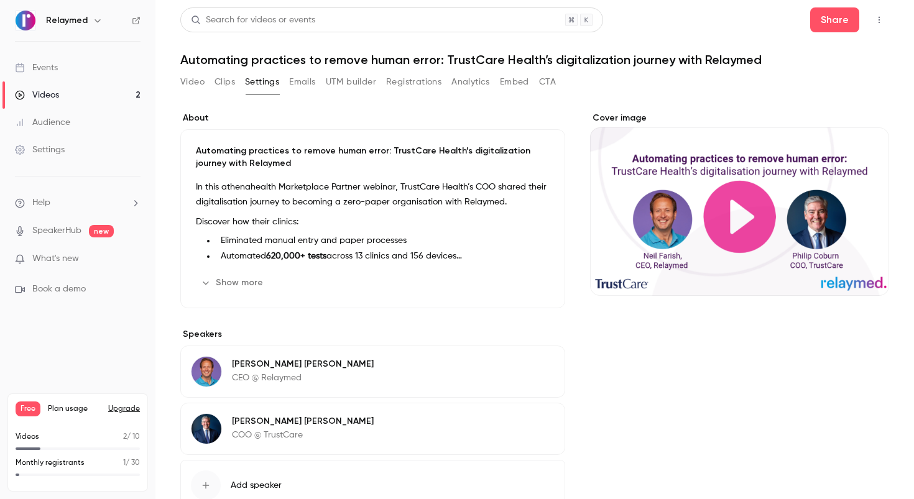
click at [193, 86] on button "Video" at bounding box center [192, 82] width 24 height 20
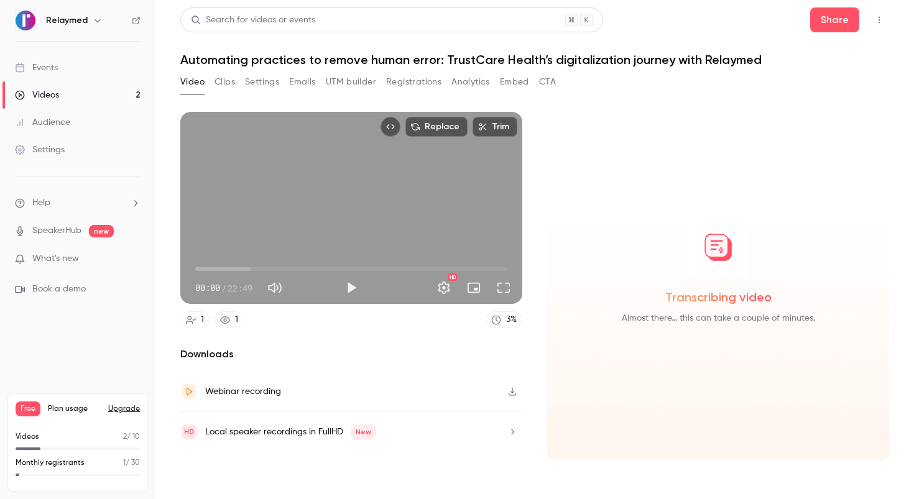
click at [250, 85] on button "Settings" at bounding box center [262, 82] width 34 height 20
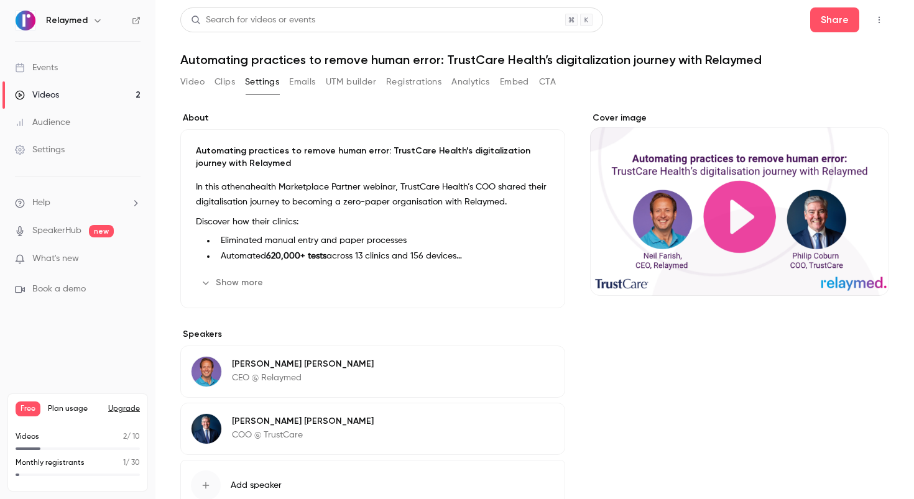
click at [201, 88] on button "Video" at bounding box center [192, 82] width 24 height 20
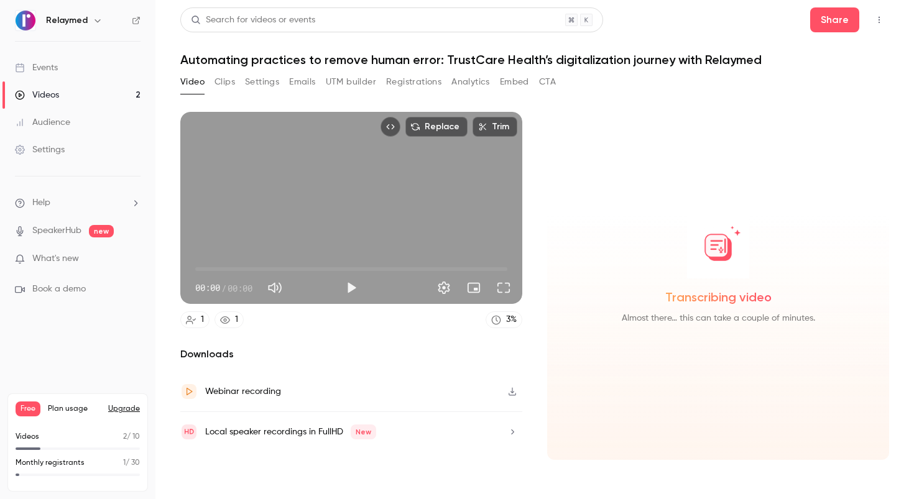
click at [215, 84] on button "Clips" at bounding box center [225, 82] width 21 height 20
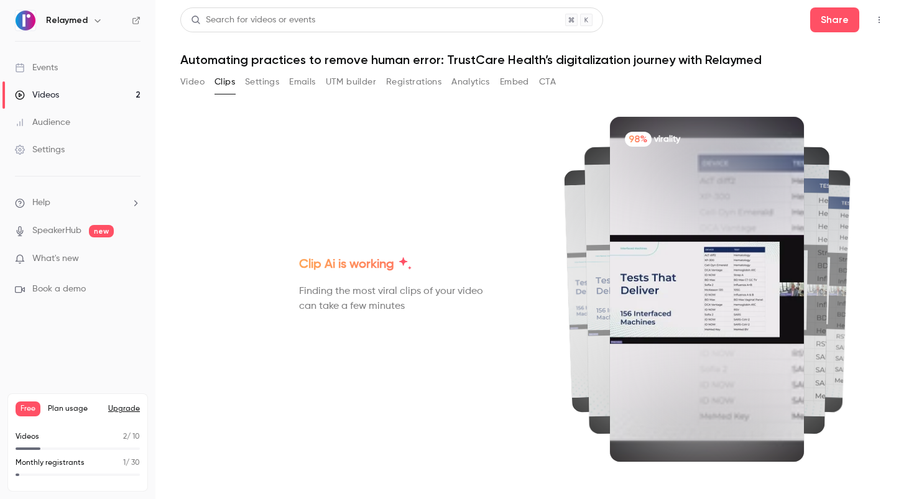
click at [520, 83] on button "Embed" at bounding box center [514, 82] width 29 height 20
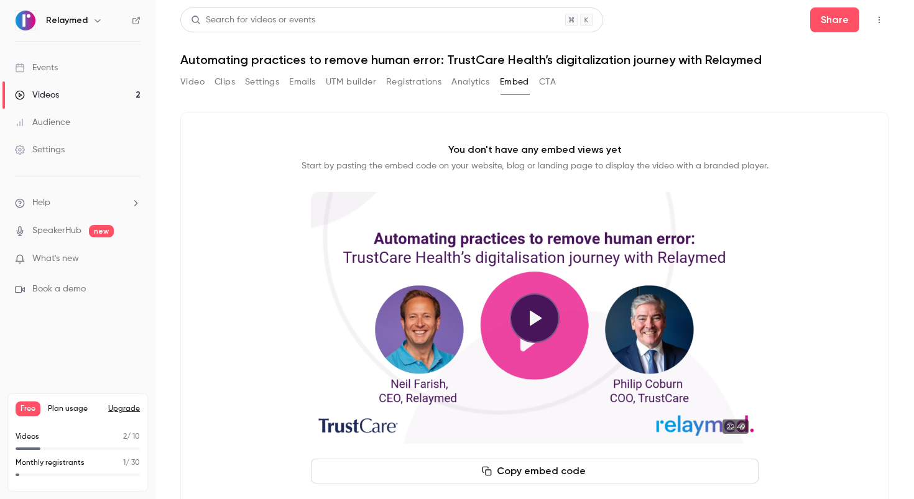
click at [539, 83] on button "CTA" at bounding box center [547, 82] width 17 height 20
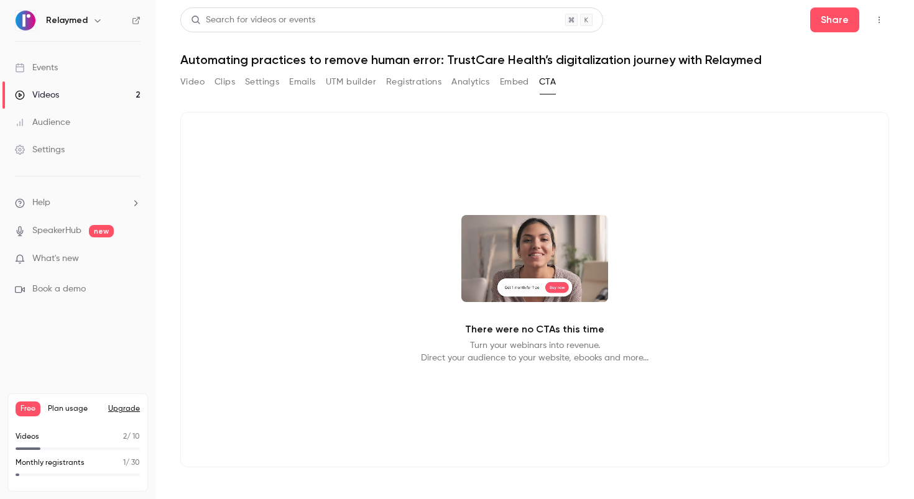
click at [877, 20] on icon "Top Bar Actions" at bounding box center [879, 20] width 10 height 9
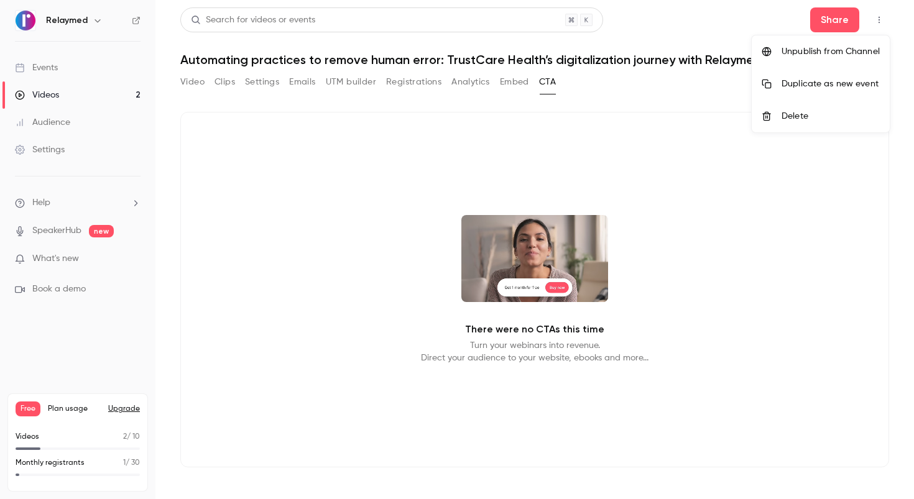
click at [577, 96] on div at bounding box center [457, 249] width 914 height 499
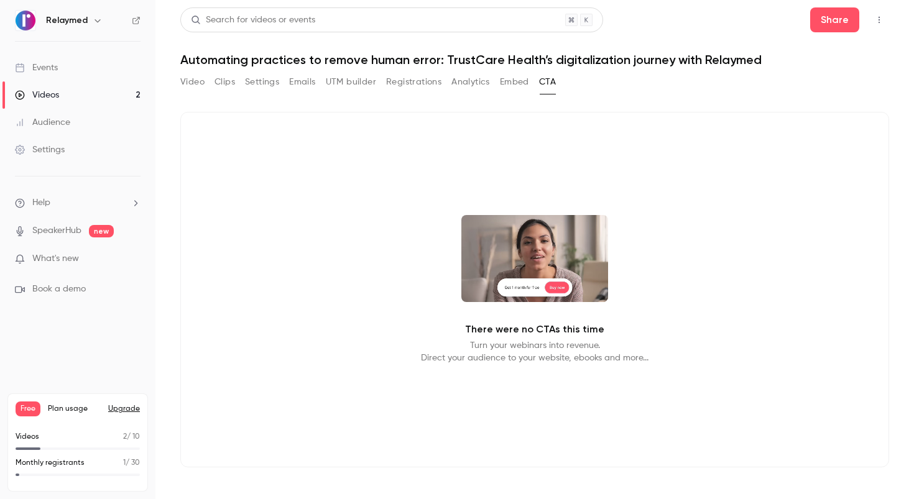
click at [186, 91] on button "Video" at bounding box center [192, 82] width 24 height 20
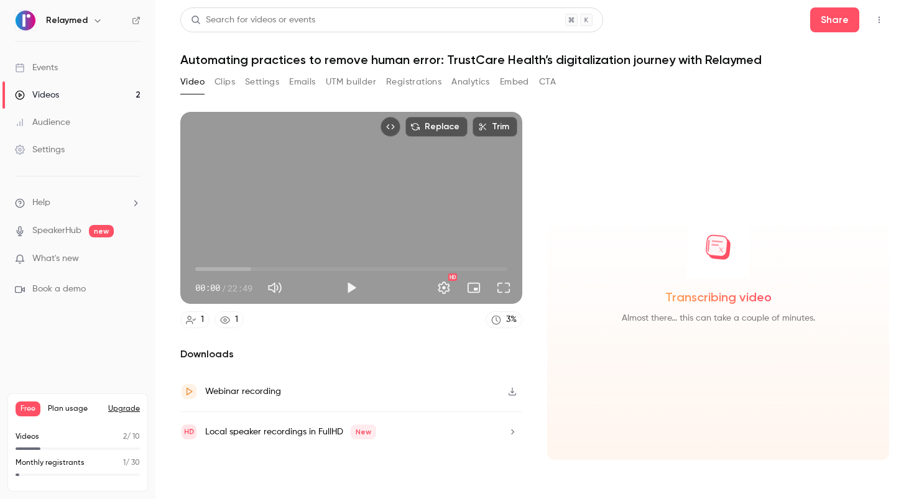
click at [292, 86] on button "Emails" at bounding box center [302, 82] width 26 height 20
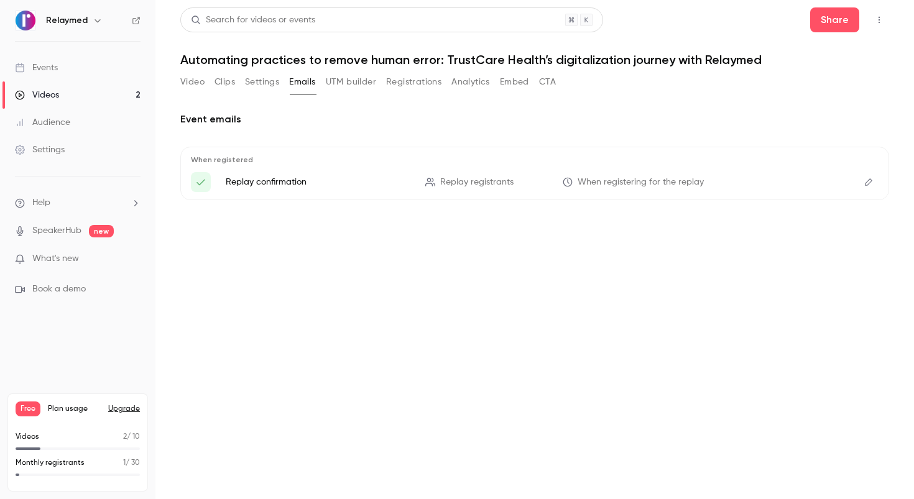
click at [346, 185] on p "Replay confirmation" at bounding box center [318, 182] width 185 height 12
click at [284, 182] on p "Replay confirmation" at bounding box center [318, 182] width 185 height 12
click at [875, 185] on button "Edit" at bounding box center [869, 182] width 20 height 20
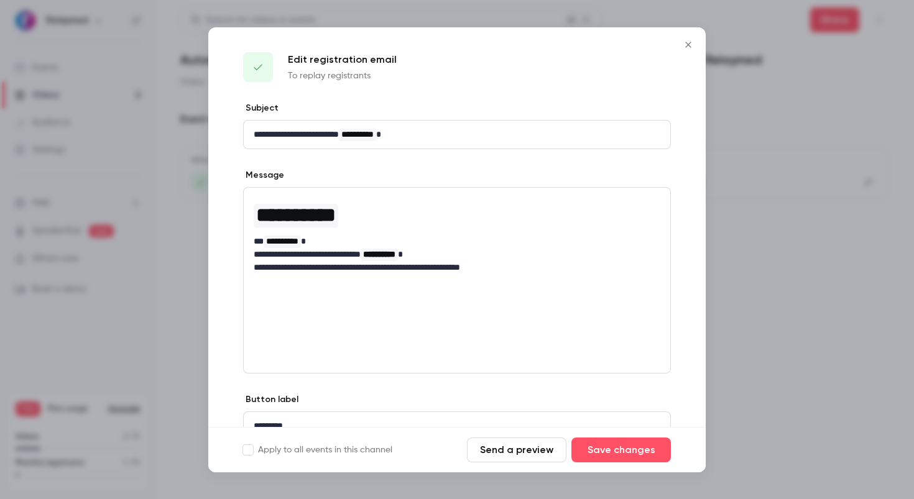
click at [687, 44] on icon "Close" at bounding box center [688, 45] width 15 height 10
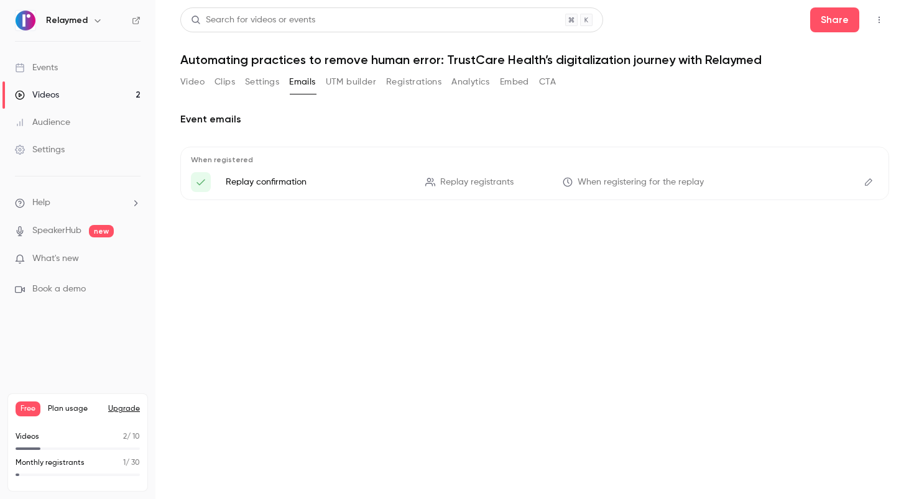
click at [359, 81] on button "UTM builder" at bounding box center [351, 82] width 50 height 20
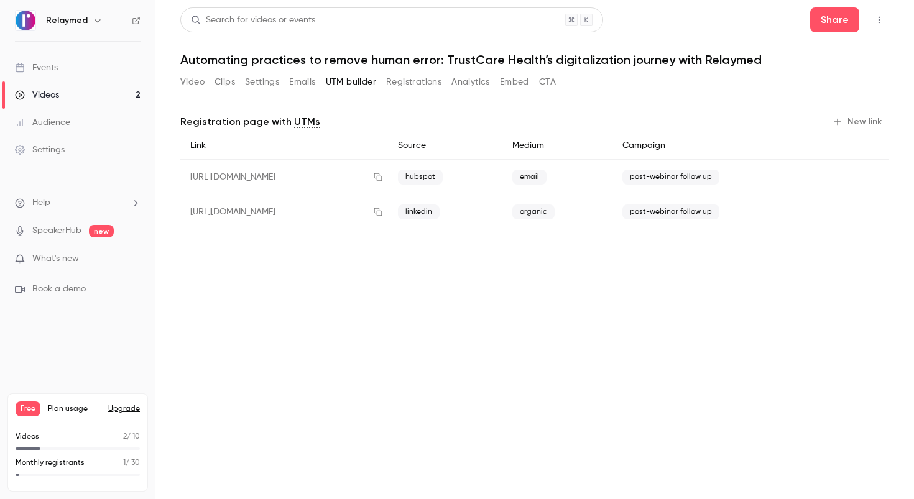
click at [862, 119] on button "New link" at bounding box center [859, 122] width 62 height 20
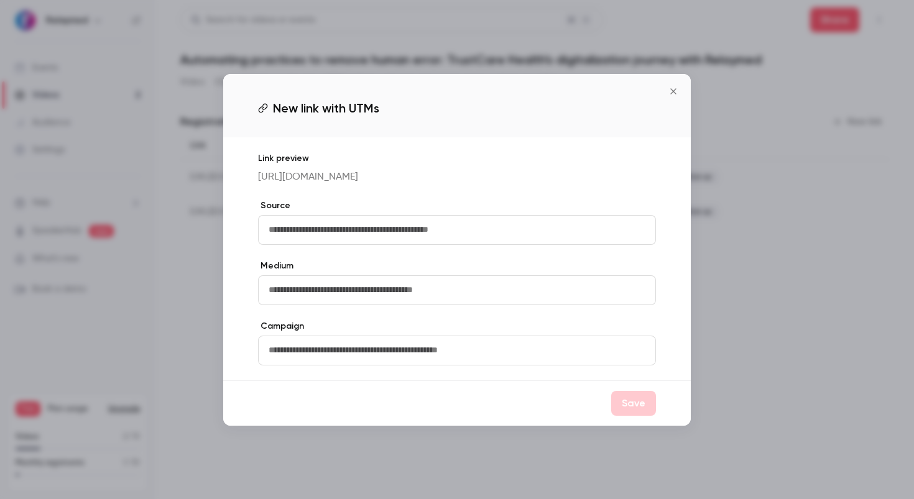
click at [418, 238] on input "text" at bounding box center [457, 230] width 398 height 30
click at [376, 362] on input "text" at bounding box center [457, 351] width 398 height 30
type input "*"
click at [672, 88] on icon "Close" at bounding box center [673, 91] width 6 height 6
